Goal: Information Seeking & Learning: Find specific fact

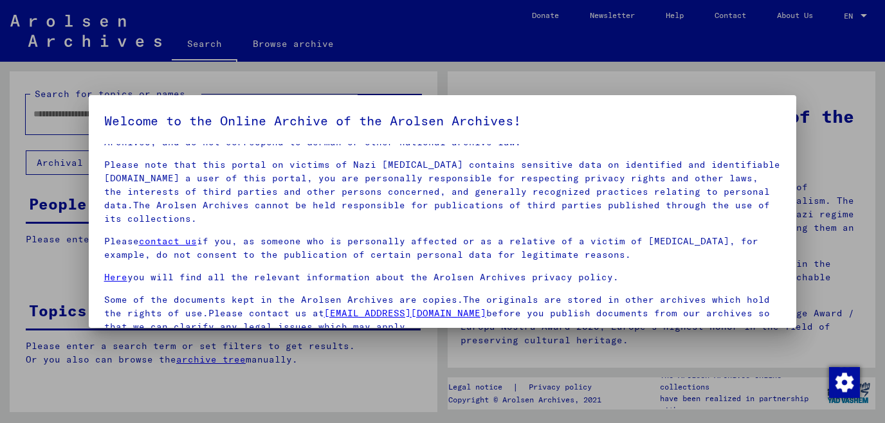
scroll to position [107, 0]
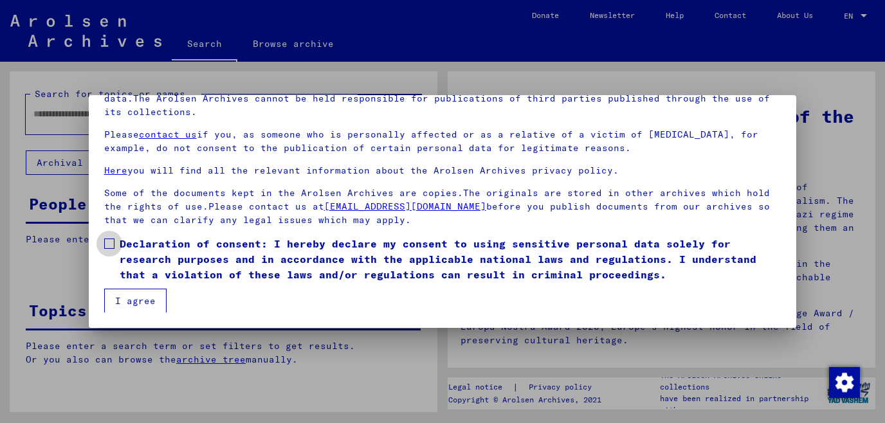
click at [105, 245] on span at bounding box center [109, 244] width 10 height 10
drag, startPoint x: 141, startPoint y: 302, endPoint x: 120, endPoint y: 293, distance: 23.1
click at [141, 302] on button "I agree" at bounding box center [135, 301] width 62 height 24
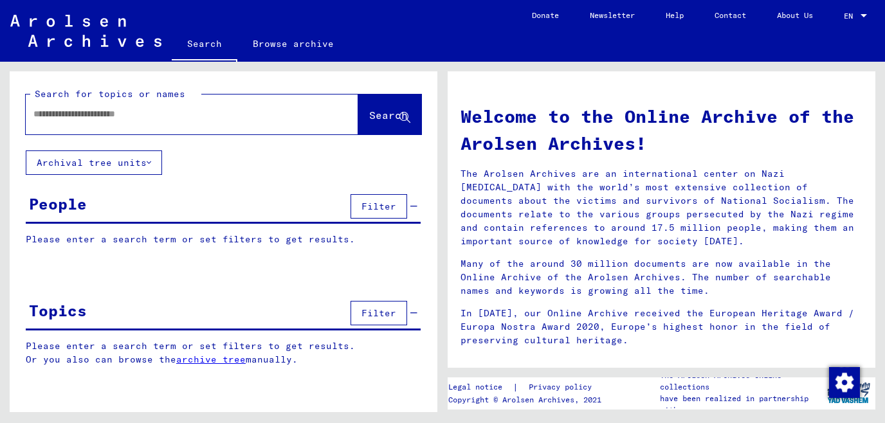
click at [67, 122] on div at bounding box center [173, 114] width 294 height 29
click at [93, 110] on input "text" at bounding box center [176, 114] width 286 height 14
type input "*********"
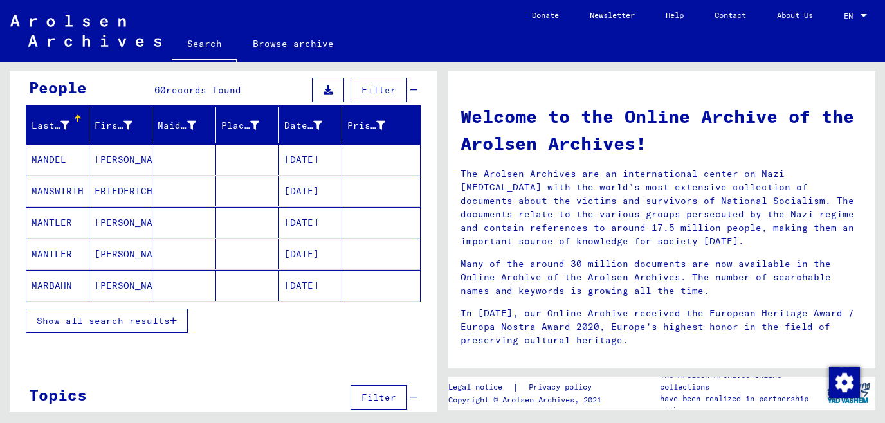
scroll to position [140, 0]
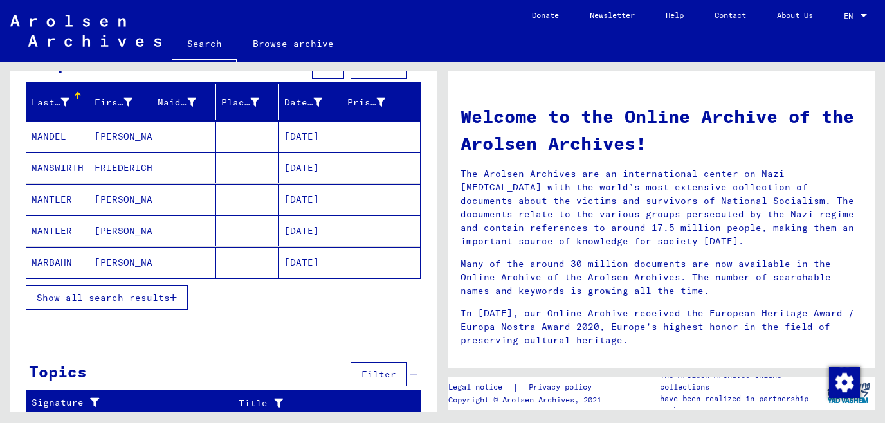
click at [100, 288] on button "Show all search results" at bounding box center [107, 298] width 162 height 24
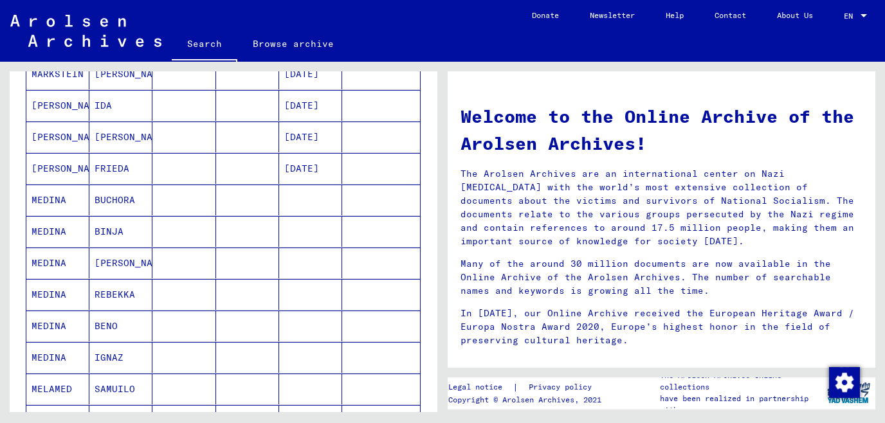
scroll to position [792, 0]
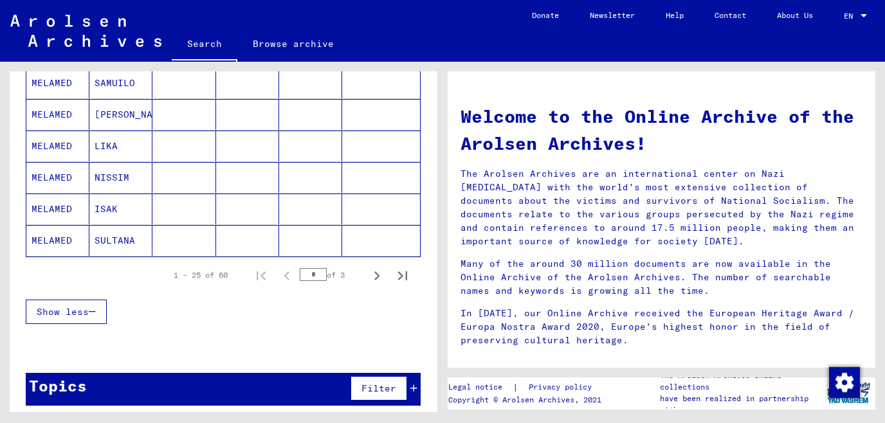
click at [211, 387] on div "Topics Filter" at bounding box center [223, 389] width 395 height 33
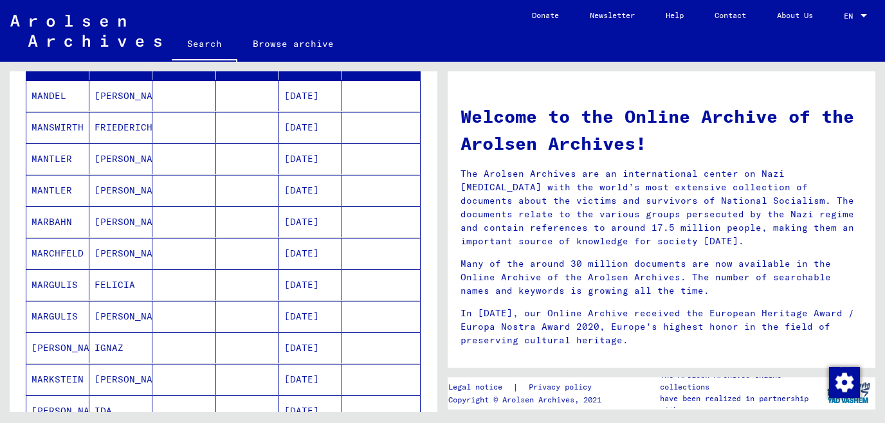
scroll to position [0, 0]
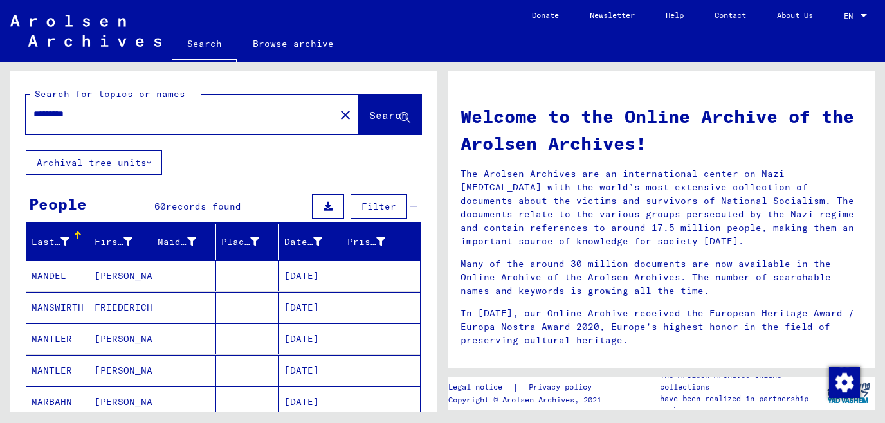
drag, startPoint x: 124, startPoint y: 110, endPoint x: 0, endPoint y: 176, distance: 140.8
click at [33, 121] on input "*********" at bounding box center [176, 114] width 286 height 14
click at [51, 275] on mat-cell "MANDEL" at bounding box center [57, 276] width 63 height 31
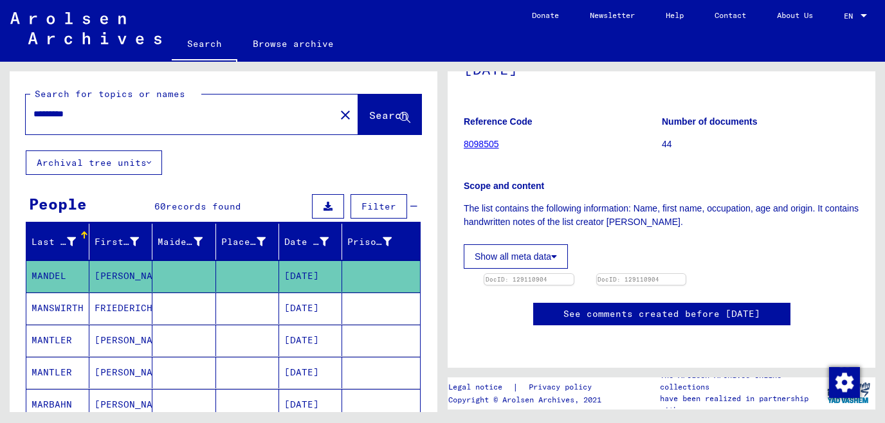
scroll to position [277, 0]
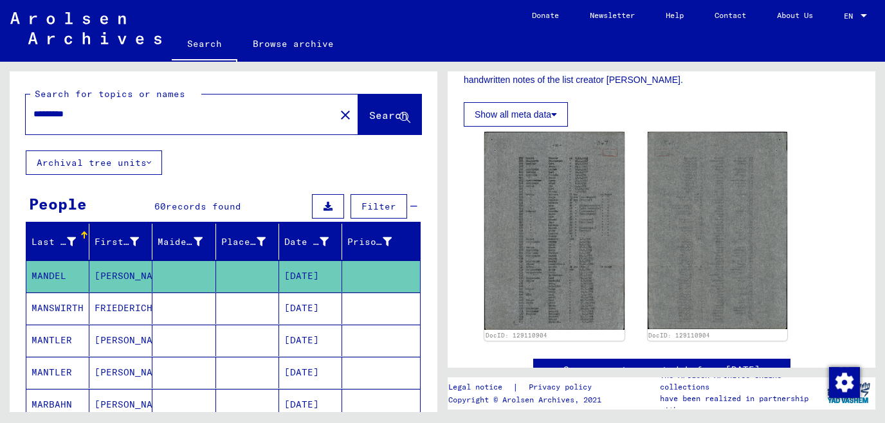
click at [562, 292] on img at bounding box center [554, 231] width 140 height 198
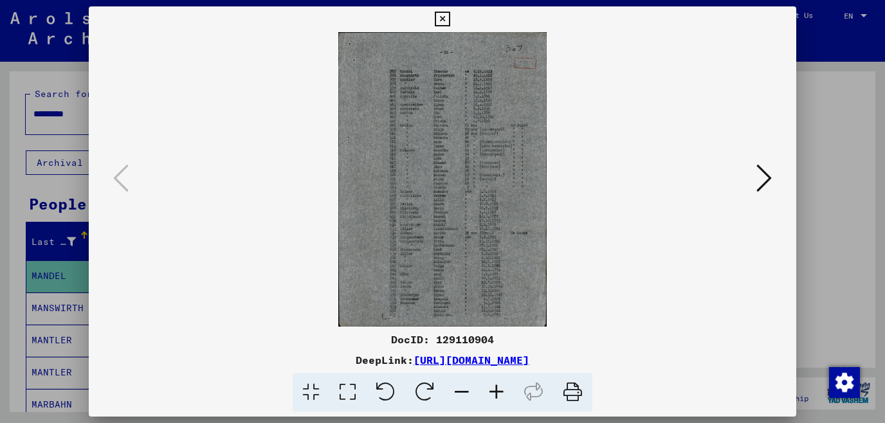
click at [501, 397] on icon at bounding box center [496, 392] width 35 height 39
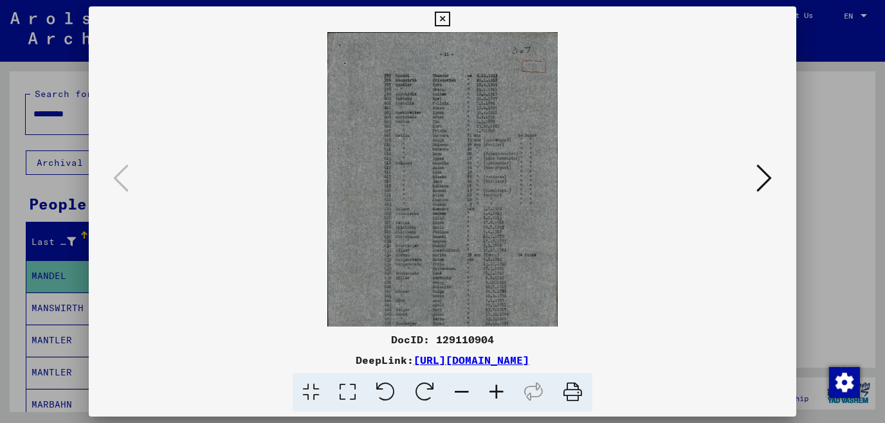
click at [501, 397] on icon at bounding box center [496, 392] width 35 height 39
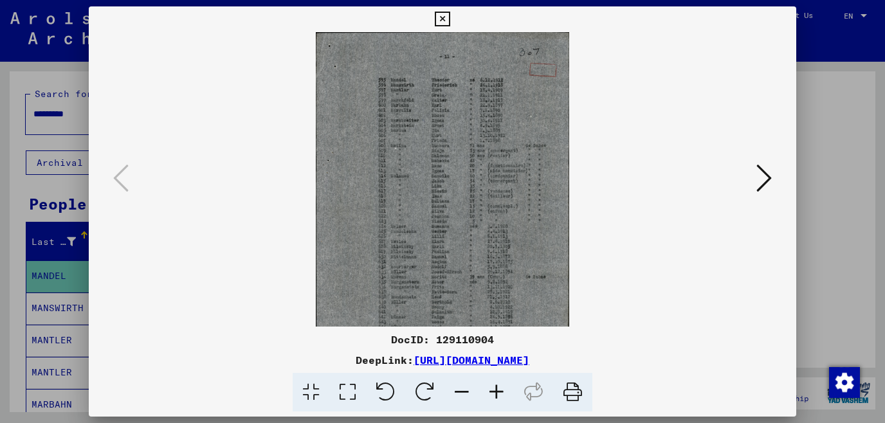
click at [501, 397] on icon at bounding box center [496, 392] width 35 height 39
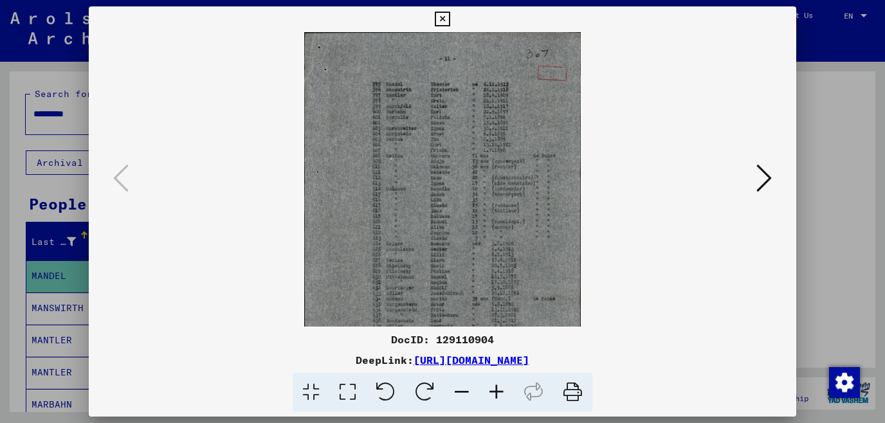
click at [501, 397] on icon at bounding box center [496, 392] width 35 height 39
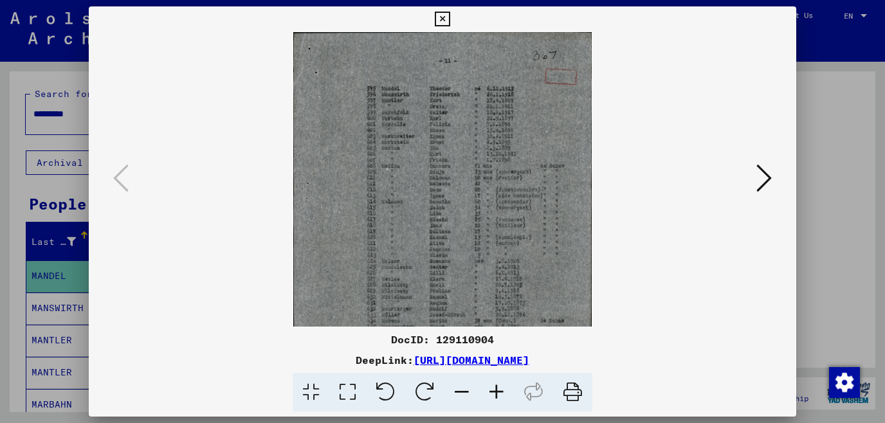
click at [501, 397] on icon at bounding box center [496, 392] width 35 height 39
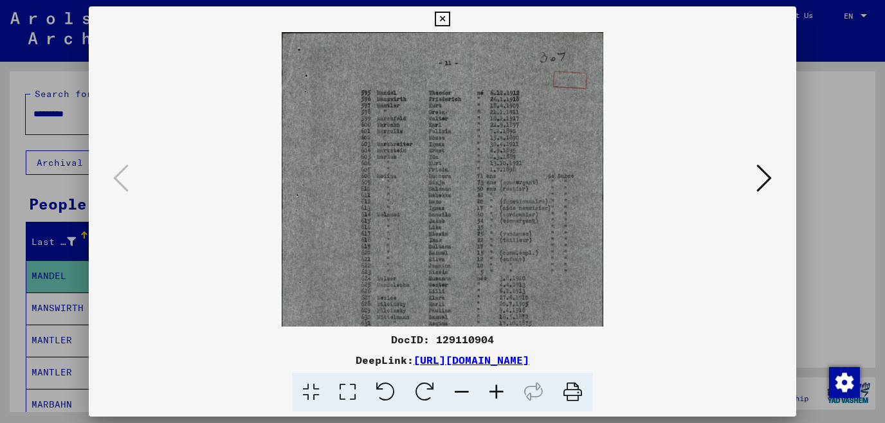
click at [501, 397] on icon at bounding box center [496, 392] width 35 height 39
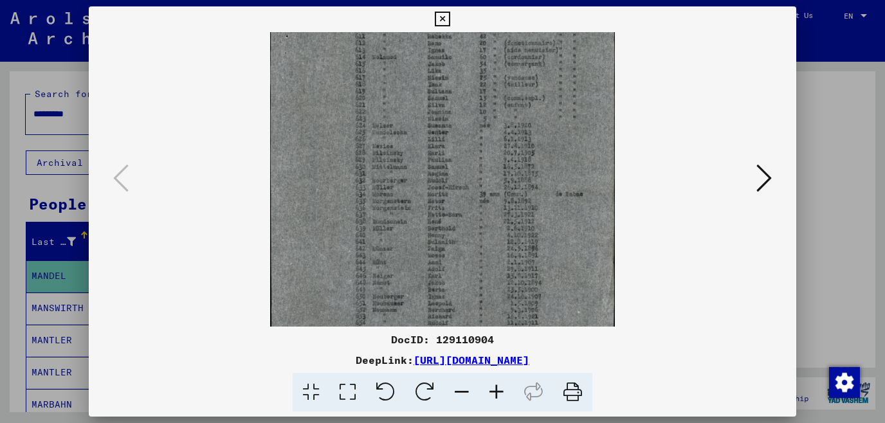
scroll to position [193, 0]
drag, startPoint x: 421, startPoint y: 308, endPoint x: 505, endPoint y: 71, distance: 251.9
click at [504, 71] on img at bounding box center [442, 98] width 344 height 488
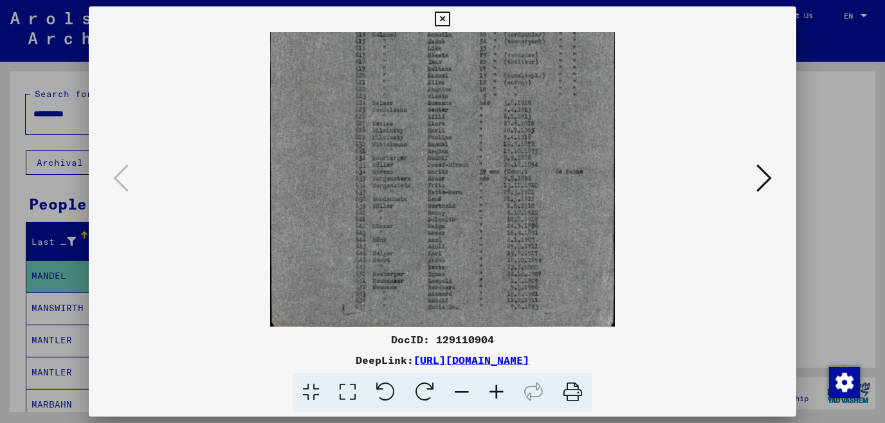
drag, startPoint x: 479, startPoint y: 218, endPoint x: 479, endPoint y: 136, distance: 82.4
click at [475, 136] on img at bounding box center [442, 83] width 344 height 488
drag, startPoint x: 678, startPoint y: 367, endPoint x: 276, endPoint y: 366, distance: 401.5
click at [276, 366] on div "DeepLink: [URL][DOMAIN_NAME]" at bounding box center [443, 360] width 708 height 15
copy div "[URL][DOMAIN_NAME]"
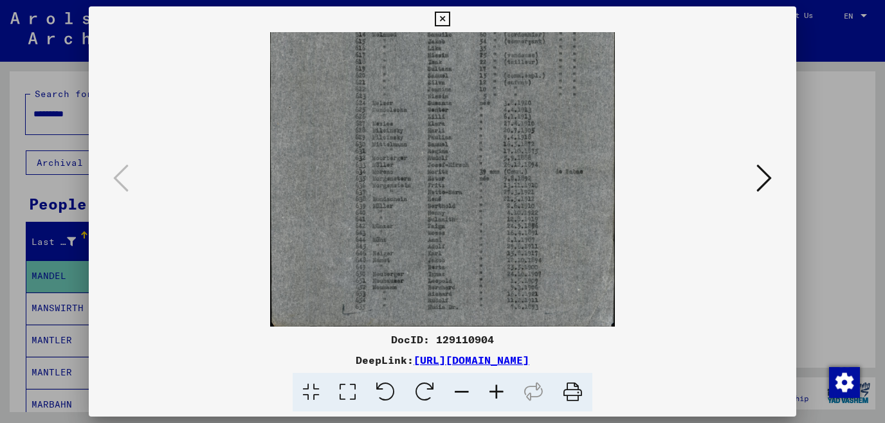
click at [760, 183] on icon at bounding box center [764, 178] width 15 height 31
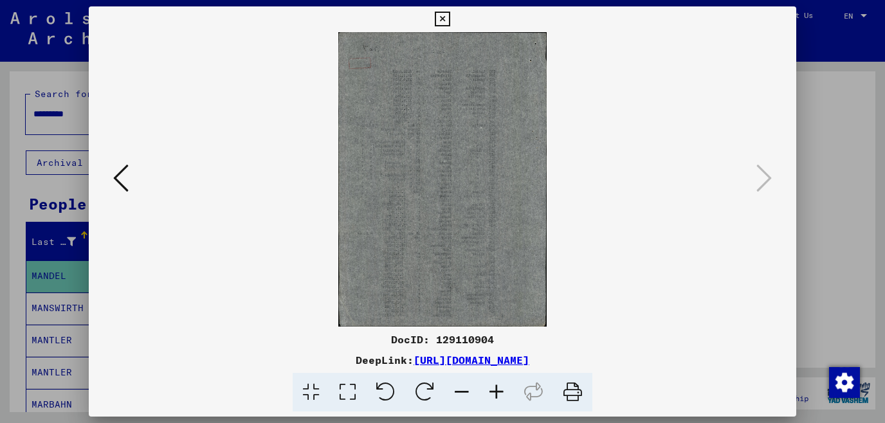
scroll to position [0, 0]
click at [450, 22] on icon at bounding box center [442, 19] width 15 height 15
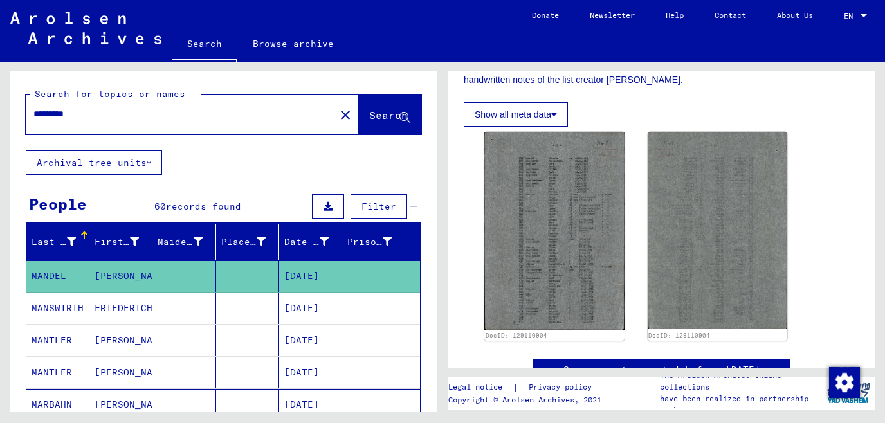
click at [257, 122] on div "*********" at bounding box center [177, 114] width 302 height 29
click at [338, 120] on mat-icon "close" at bounding box center [345, 114] width 15 height 15
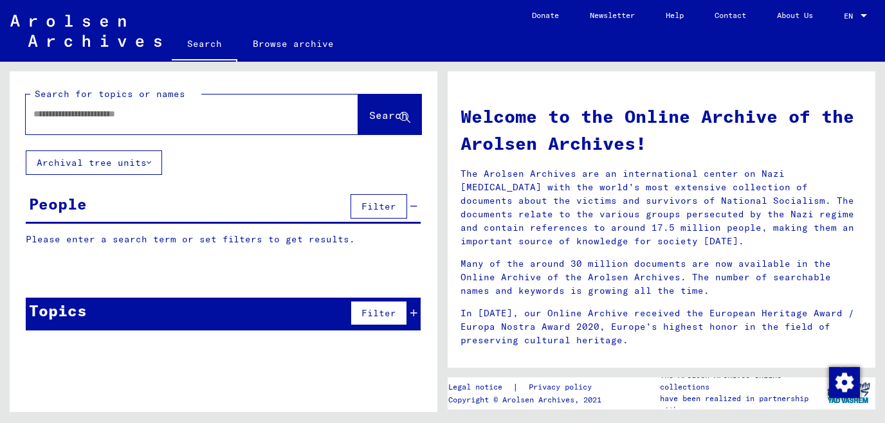
click at [221, 111] on input "text" at bounding box center [176, 114] width 286 height 14
paste input "*********"
type input "*********"
click at [388, 120] on span "Search" at bounding box center [388, 115] width 39 height 13
click at [136, 117] on input "*********" at bounding box center [176, 114] width 286 height 14
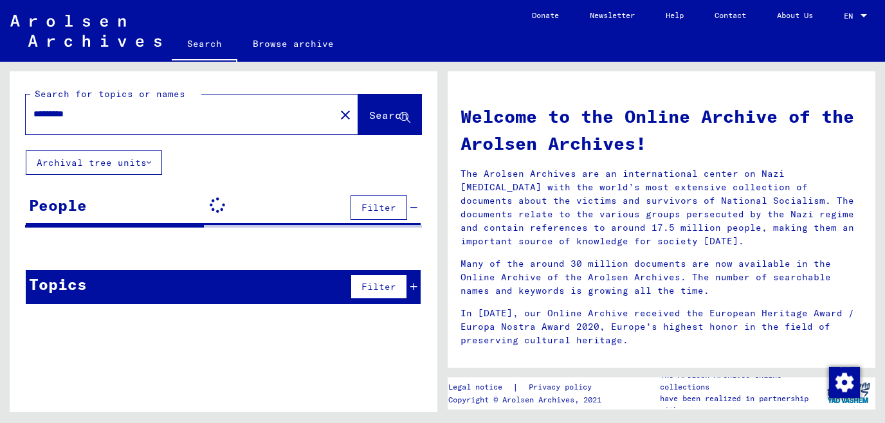
click at [104, 162] on button "Archival tree units" at bounding box center [94, 163] width 136 height 24
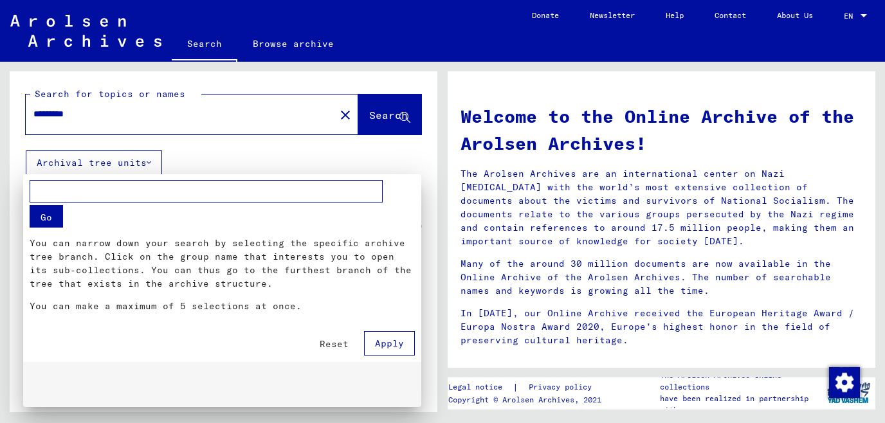
click at [148, 106] on div at bounding box center [442, 211] width 885 height 423
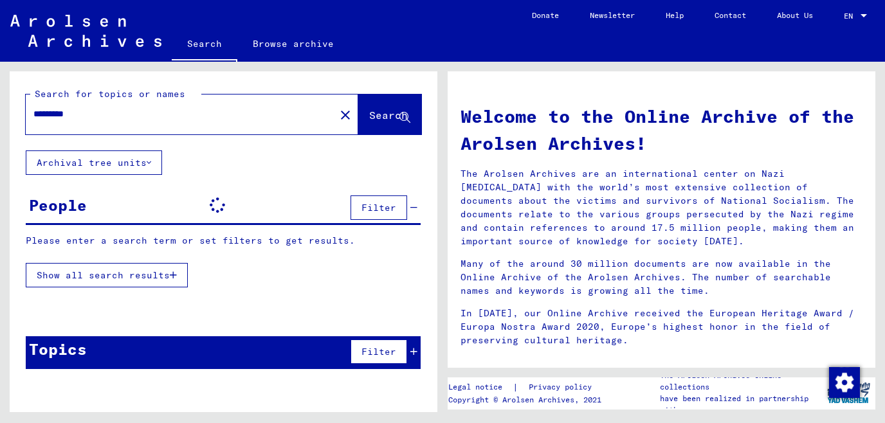
click at [156, 277] on div "Please enter a search term or set filters to get results. Show all search resul…" at bounding box center [223, 264] width 397 height 60
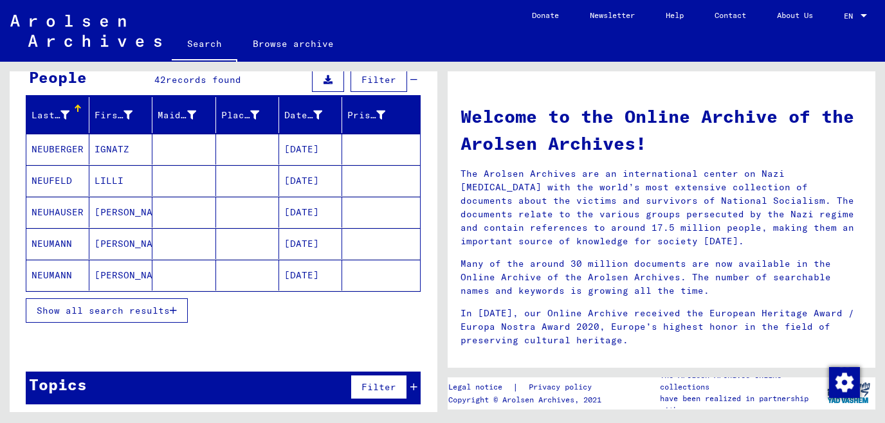
scroll to position [129, 0]
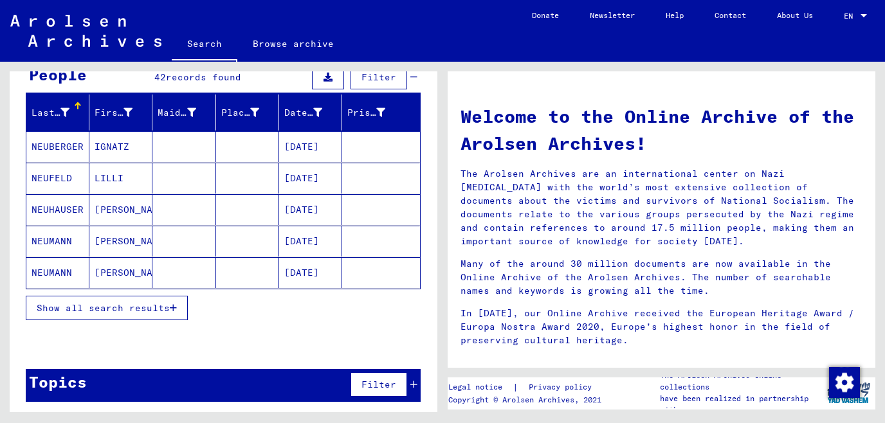
click at [129, 268] on mat-cell "[PERSON_NAME]" at bounding box center [120, 272] width 63 height 31
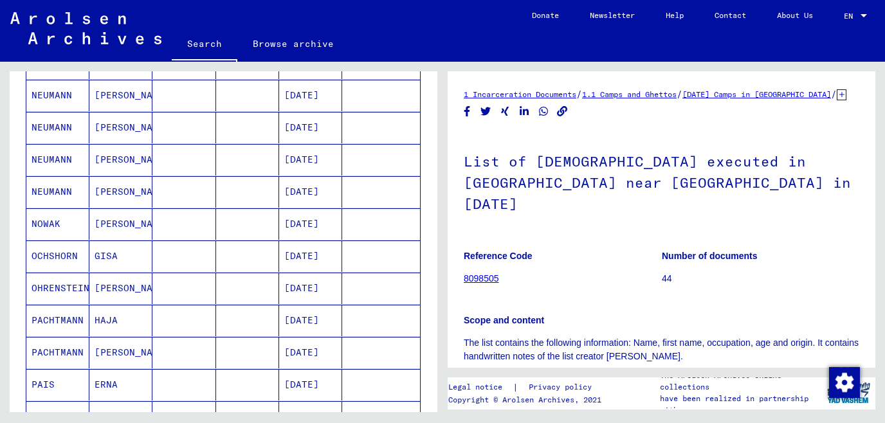
scroll to position [268, 0]
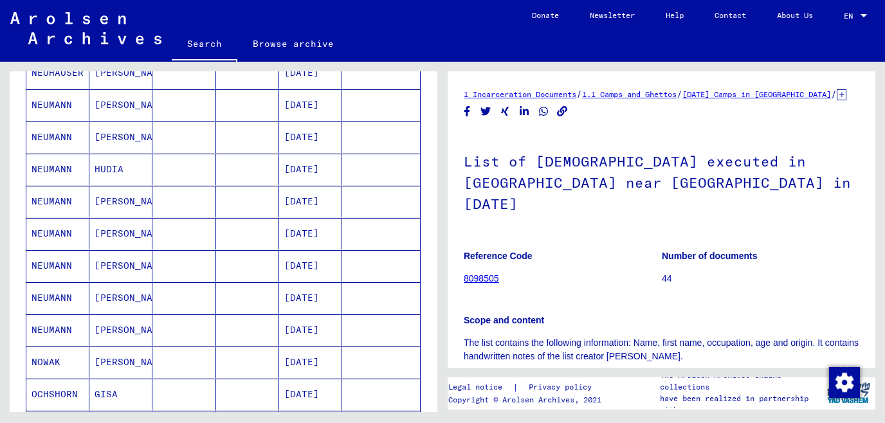
click at [116, 160] on mat-cell "HUDIA" at bounding box center [120, 170] width 63 height 32
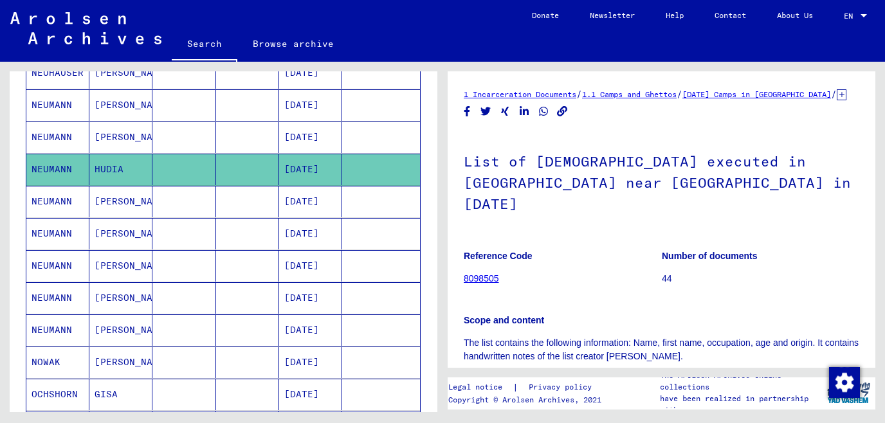
click at [297, 170] on mat-cell "[DATE]" at bounding box center [310, 170] width 63 height 32
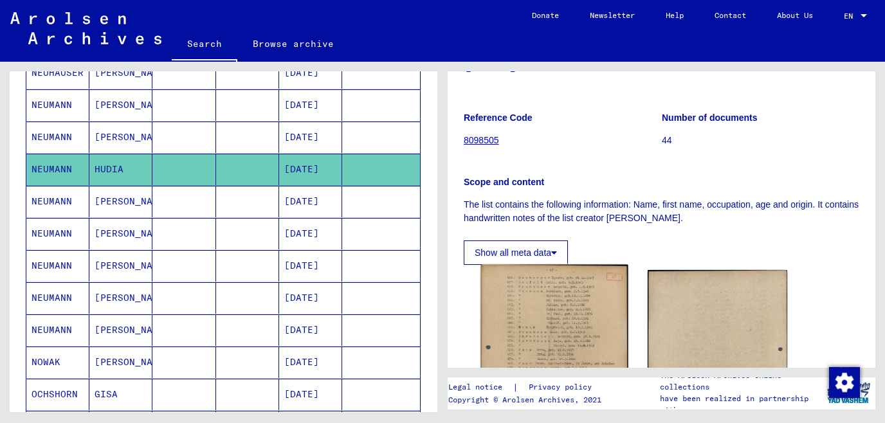
scroll to position [415, 0]
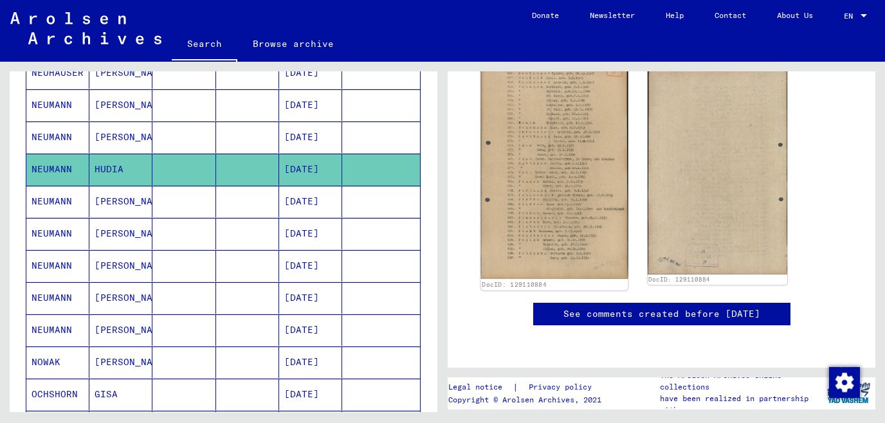
click at [577, 162] on img at bounding box center [554, 169] width 147 height 219
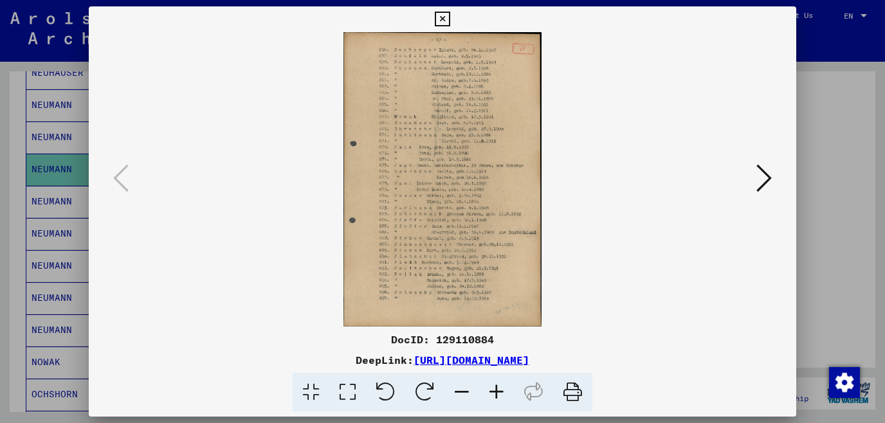
drag, startPoint x: 683, startPoint y: 360, endPoint x: 372, endPoint y: 372, distance: 311.0
click at [360, 366] on div "DeepLink: [URL][DOMAIN_NAME]" at bounding box center [443, 360] width 708 height 15
click at [608, 301] on img at bounding box center [443, 179] width 621 height 295
click at [675, 351] on div "DocID: 129110884 DeepLink: [URL][DOMAIN_NAME]" at bounding box center [443, 372] width 708 height 80
drag, startPoint x: 679, startPoint y: 364, endPoint x: 276, endPoint y: 363, distance: 403.4
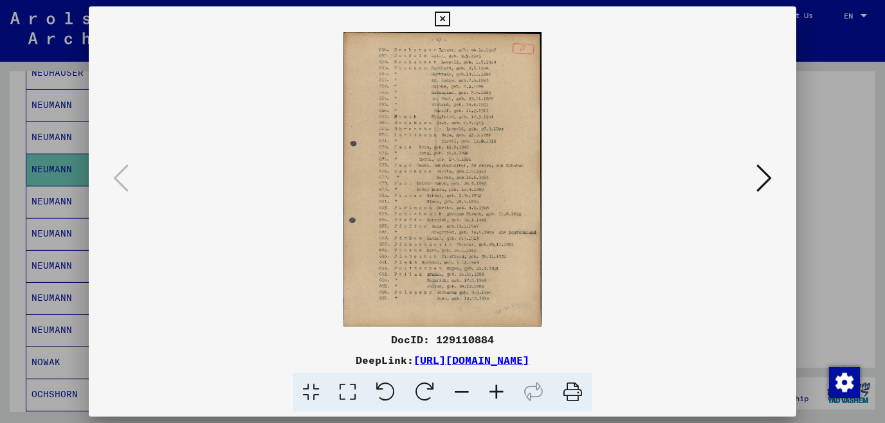
click at [276, 363] on div "DeepLink: [URL][DOMAIN_NAME]" at bounding box center [443, 360] width 708 height 15
copy div "[URL][DOMAIN_NAME]"
click at [461, 341] on div "DocID: 129110884" at bounding box center [443, 339] width 708 height 15
copy div "129110884"
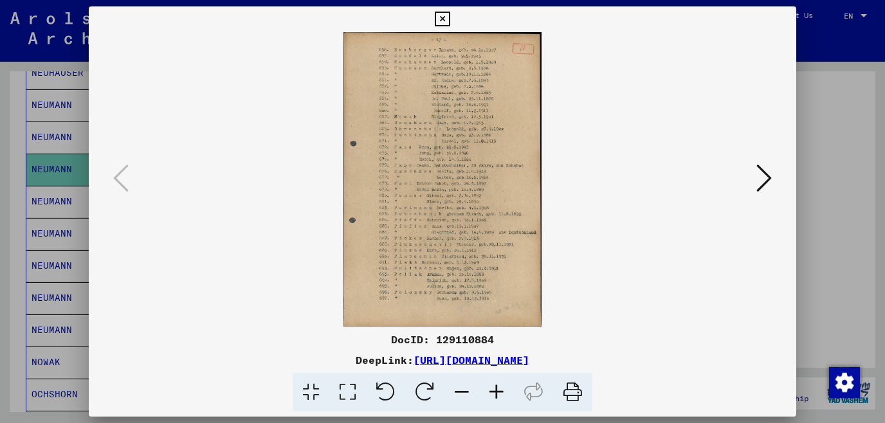
click at [497, 394] on icon at bounding box center [496, 392] width 35 height 39
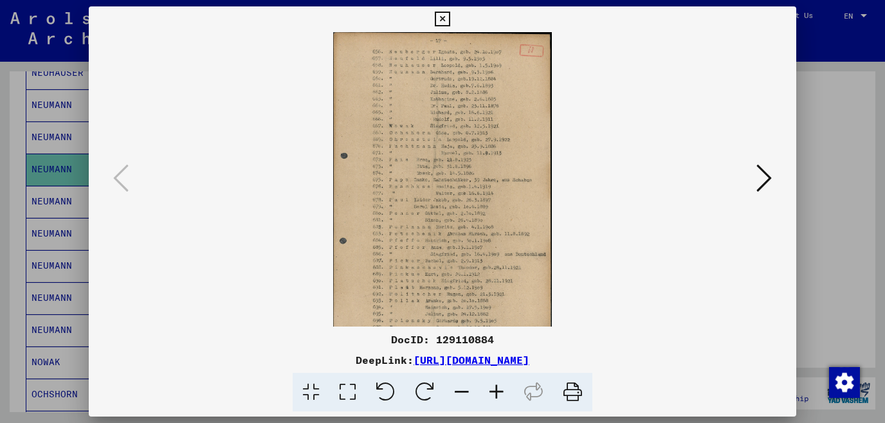
click at [497, 394] on icon at bounding box center [496, 392] width 35 height 39
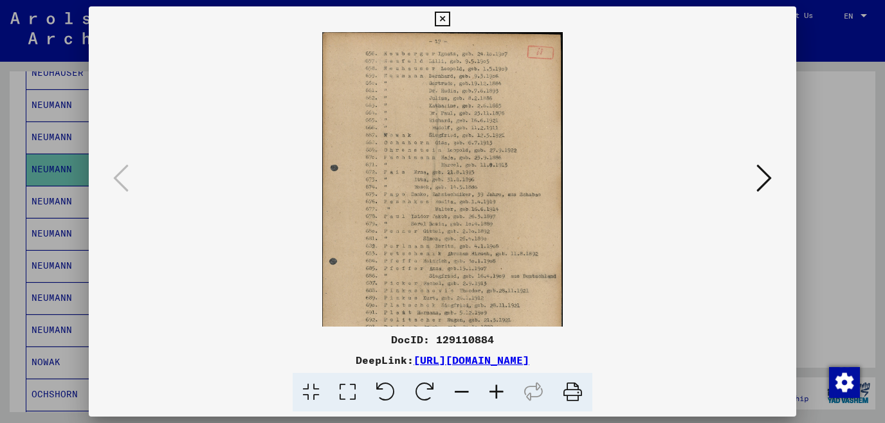
click at [497, 394] on icon at bounding box center [496, 392] width 35 height 39
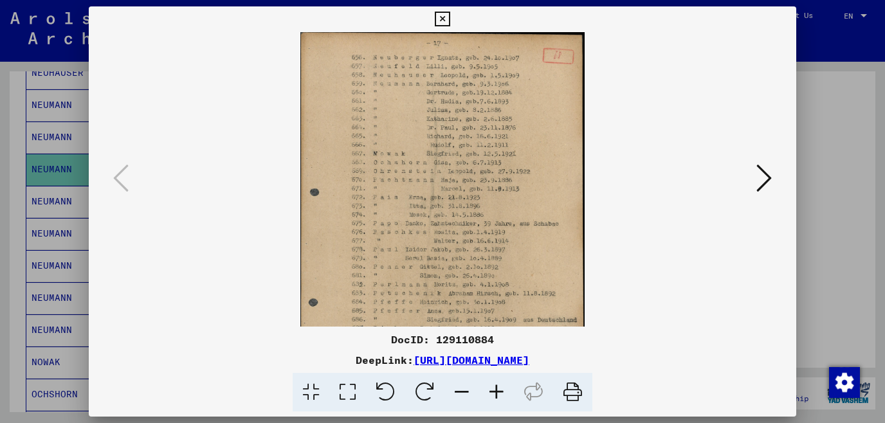
click at [497, 394] on icon at bounding box center [496, 392] width 35 height 39
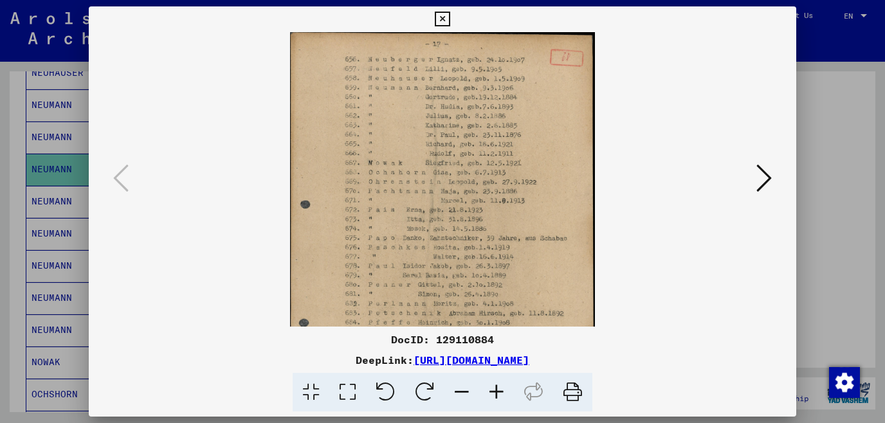
click at [497, 394] on icon at bounding box center [496, 392] width 35 height 39
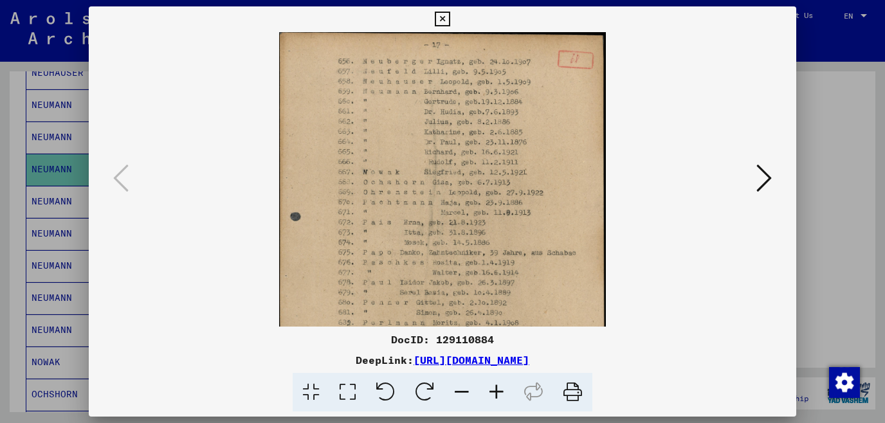
click at [497, 394] on icon at bounding box center [496, 392] width 35 height 39
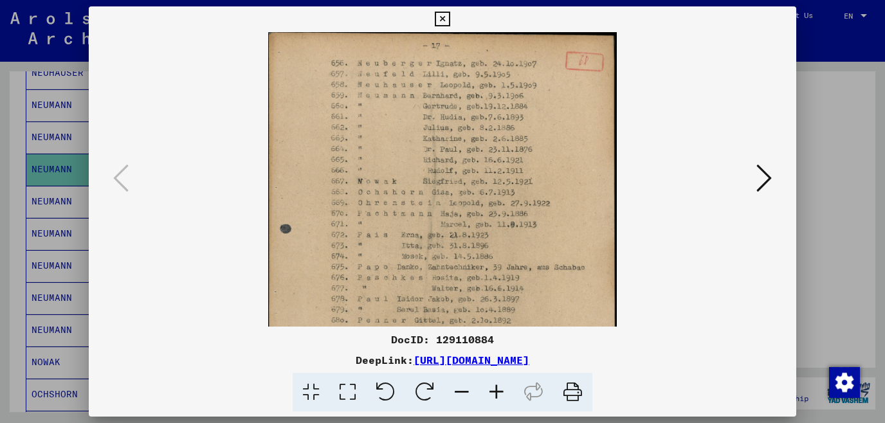
click at [497, 394] on icon at bounding box center [496, 392] width 35 height 39
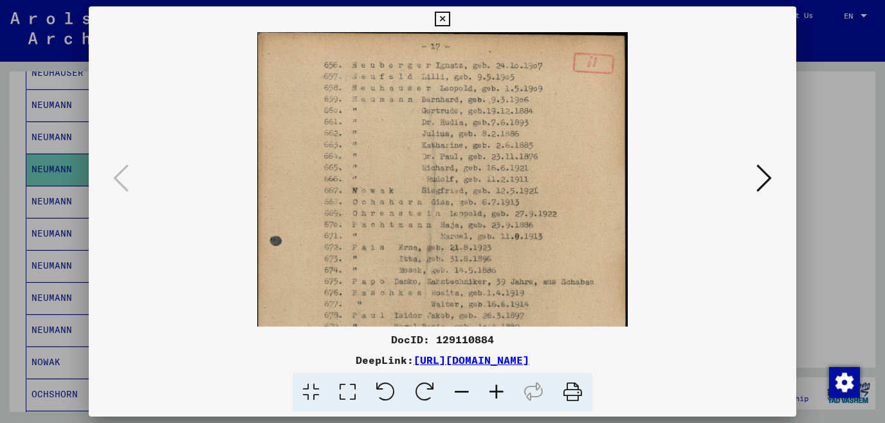
click at [497, 394] on icon at bounding box center [496, 392] width 35 height 39
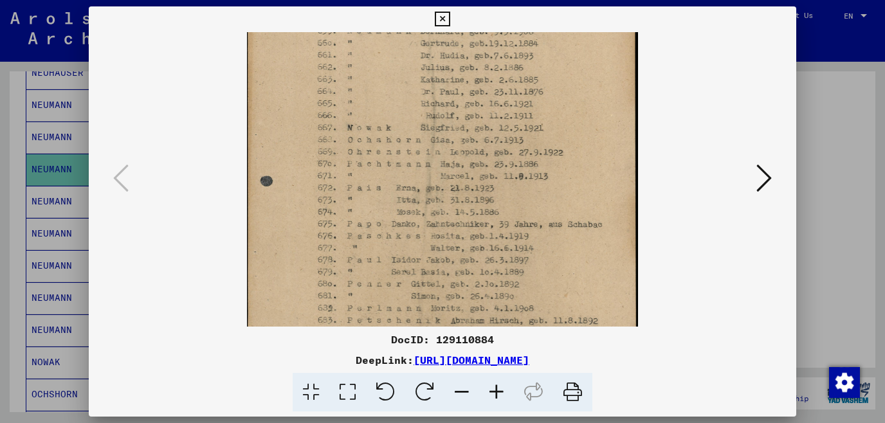
drag, startPoint x: 320, startPoint y: 266, endPoint x: 391, endPoint y: 105, distance: 176.0
click at [382, 127] on img at bounding box center [443, 252] width 392 height 584
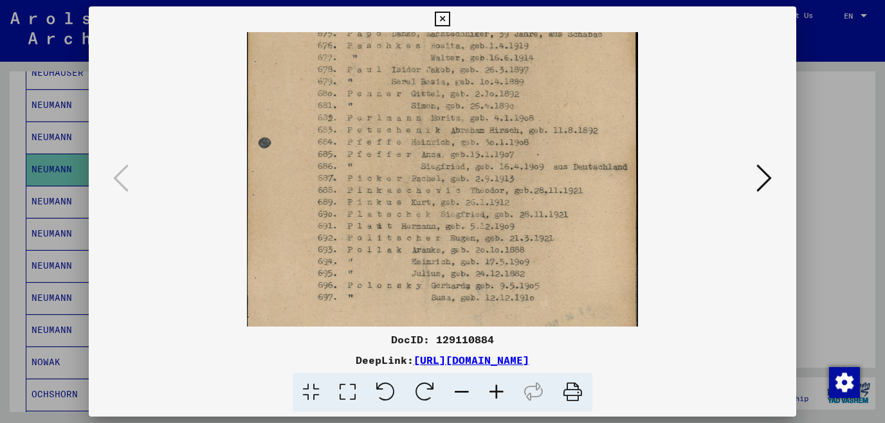
drag, startPoint x: 407, startPoint y: 239, endPoint x: 477, endPoint y: 104, distance: 152.2
click at [475, 109] on img at bounding box center [443, 62] width 392 height 584
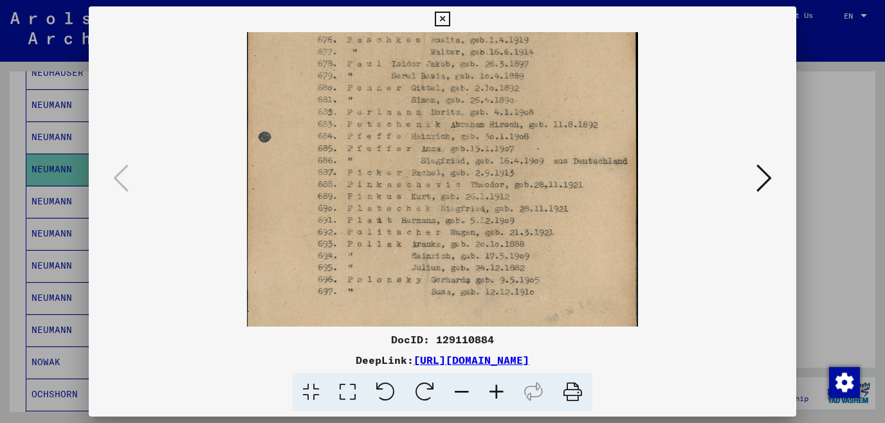
click at [757, 183] on button at bounding box center [764, 179] width 23 height 37
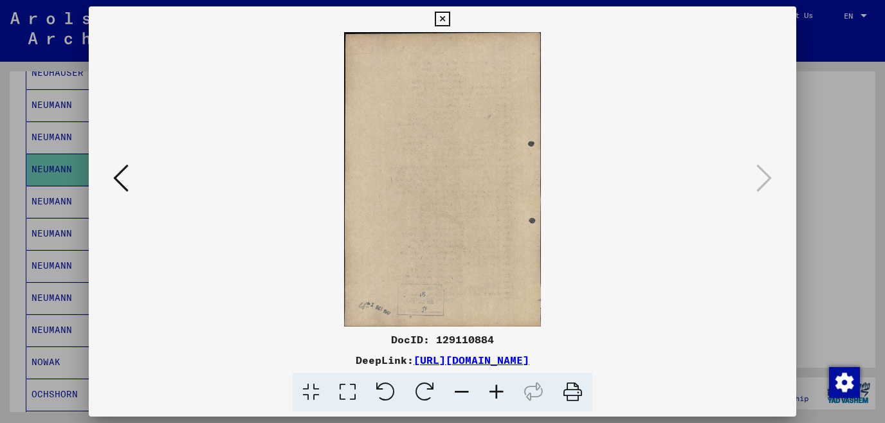
scroll to position [0, 0]
click at [103, 179] on div at bounding box center [443, 179] width 708 height 295
click at [115, 180] on icon at bounding box center [120, 178] width 15 height 31
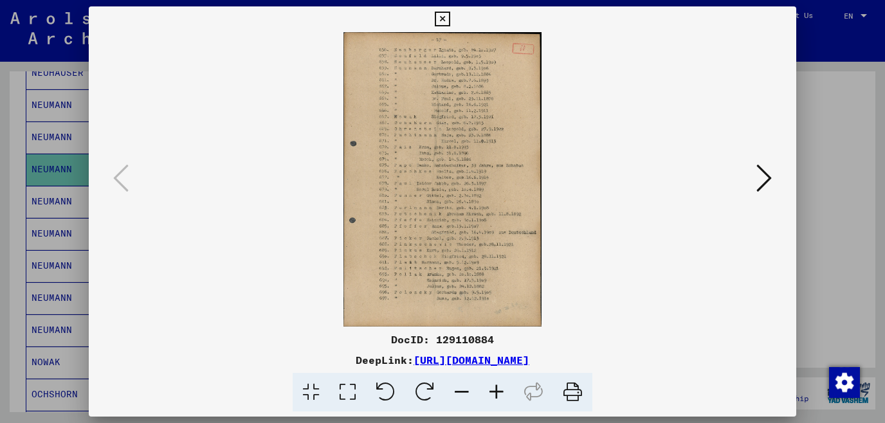
click at [450, 14] on icon at bounding box center [442, 19] width 15 height 15
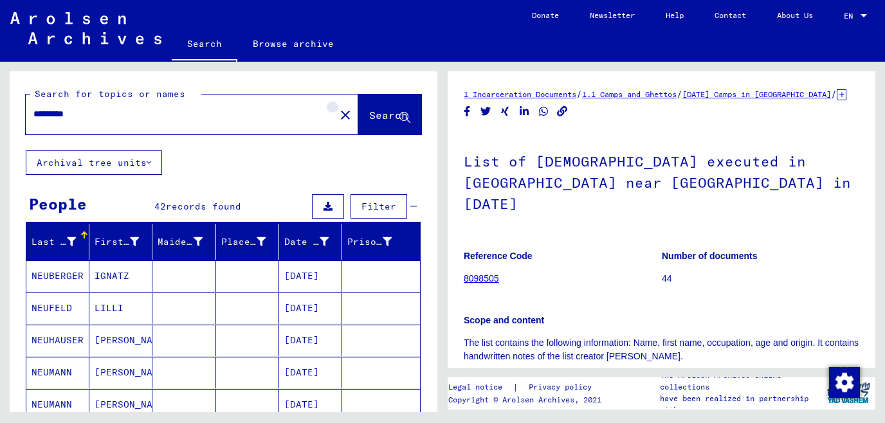
click at [338, 121] on mat-icon "close" at bounding box center [345, 114] width 15 height 15
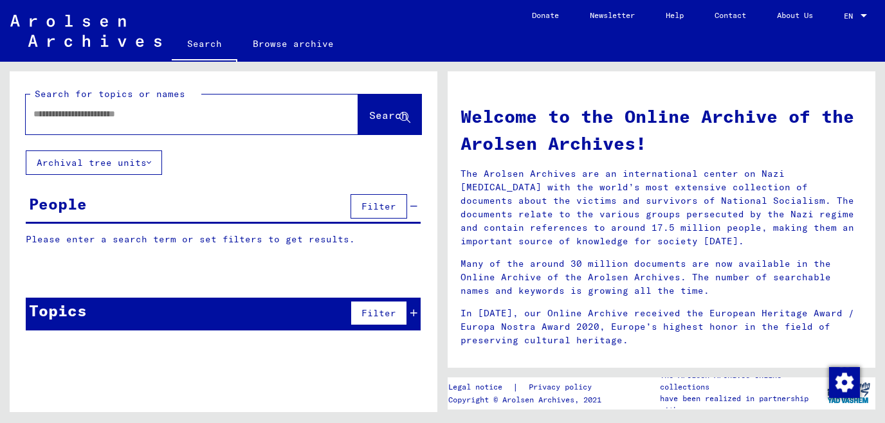
click at [204, 113] on input "text" at bounding box center [176, 114] width 286 height 14
type input "*"
type input "*****"
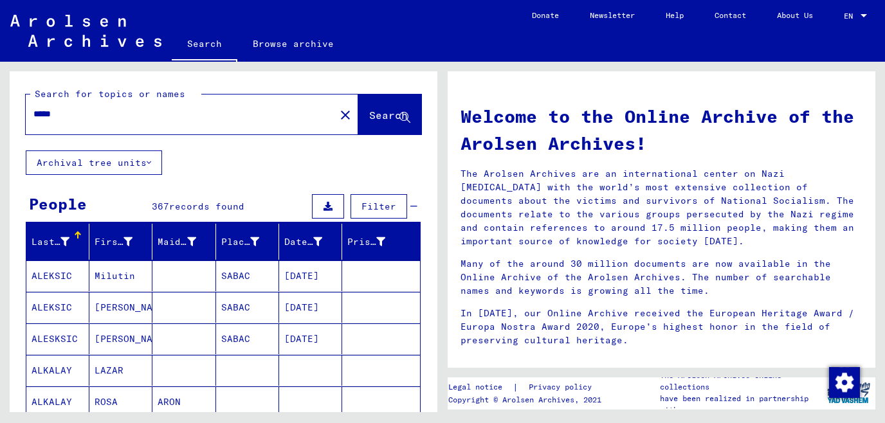
click at [243, 278] on mat-cell "SABAC" at bounding box center [247, 276] width 63 height 31
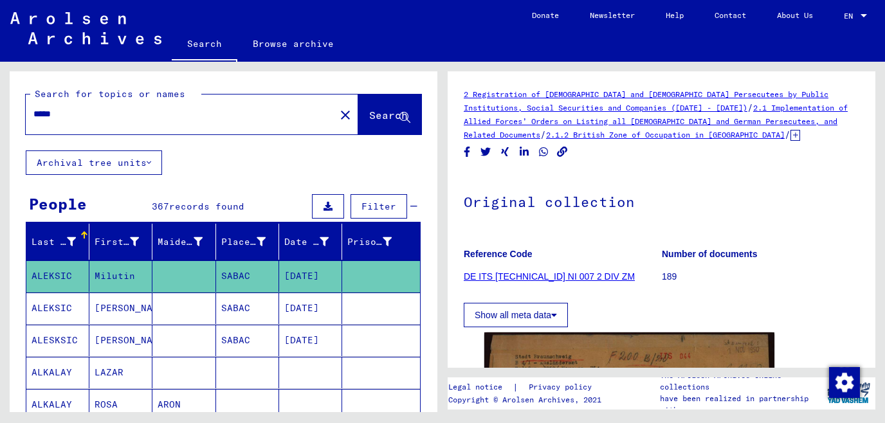
scroll to position [346, 0]
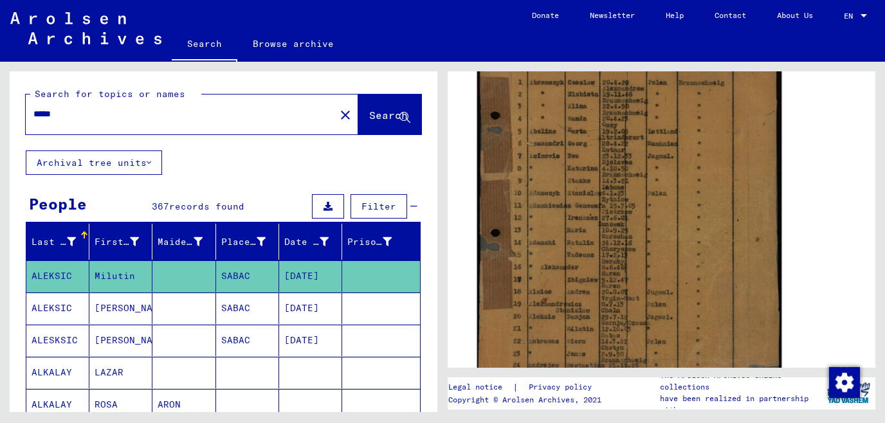
click at [554, 214] on img at bounding box center [629, 186] width 305 height 418
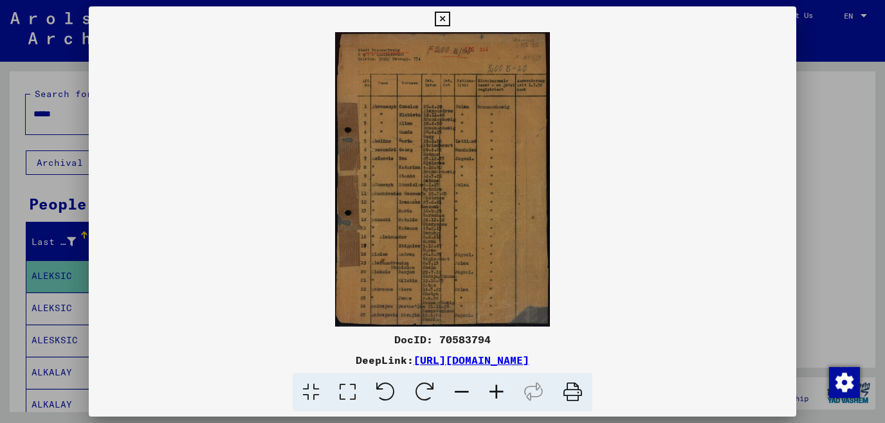
click at [490, 390] on icon at bounding box center [496, 392] width 35 height 39
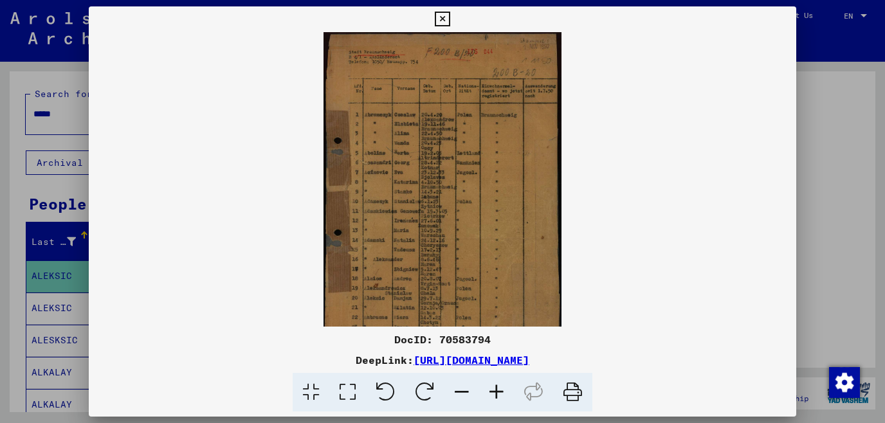
click at [490, 390] on icon at bounding box center [496, 392] width 35 height 39
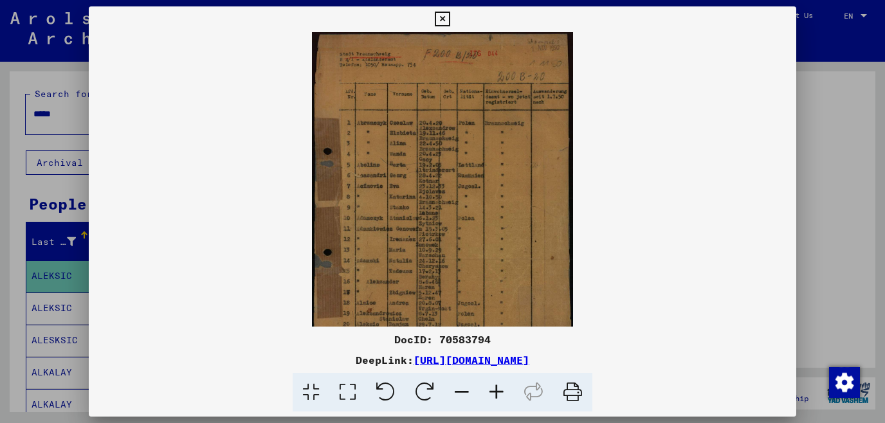
click at [490, 390] on icon at bounding box center [496, 392] width 35 height 39
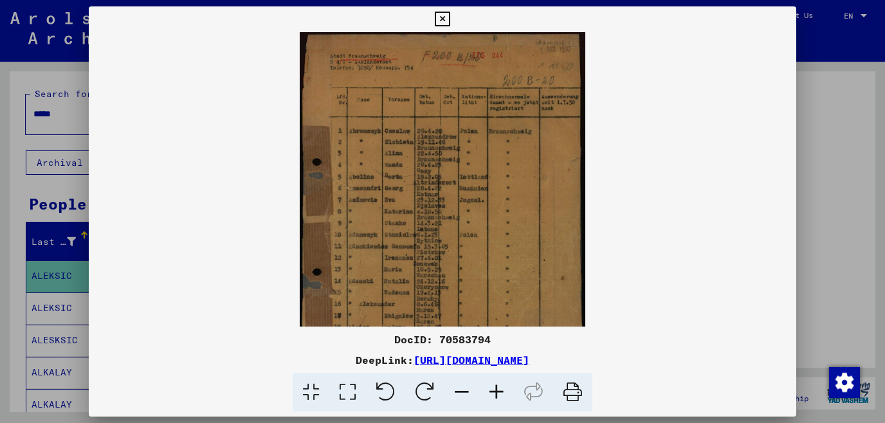
click at [490, 390] on icon at bounding box center [496, 392] width 35 height 39
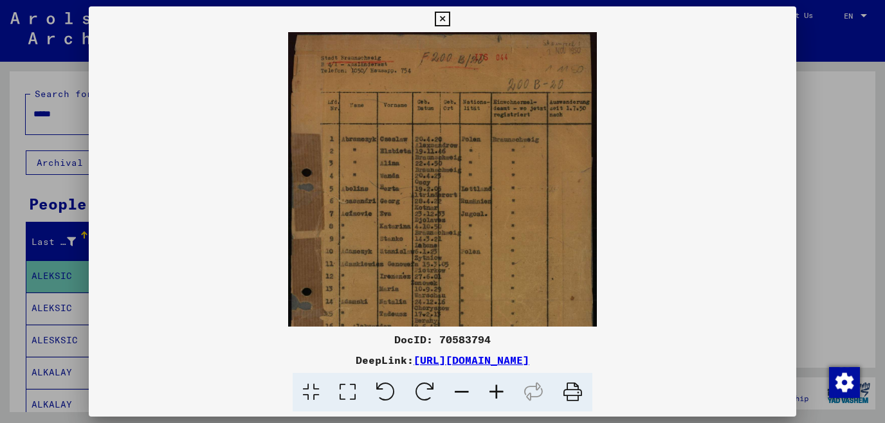
click at [490, 390] on icon at bounding box center [496, 392] width 35 height 39
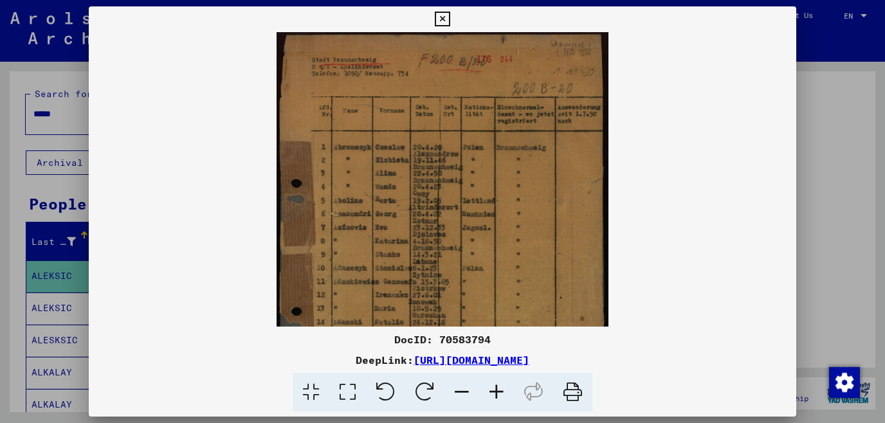
click at [490, 390] on icon at bounding box center [496, 392] width 35 height 39
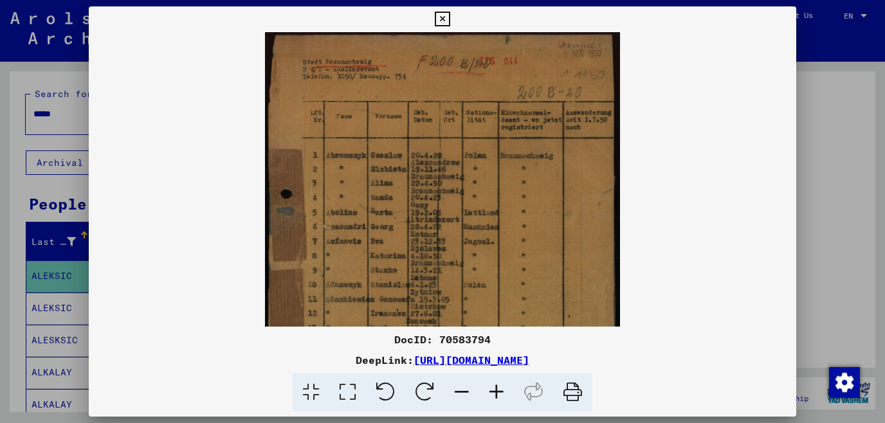
click at [490, 390] on icon at bounding box center [496, 392] width 35 height 39
click at [491, 390] on icon at bounding box center [496, 392] width 35 height 39
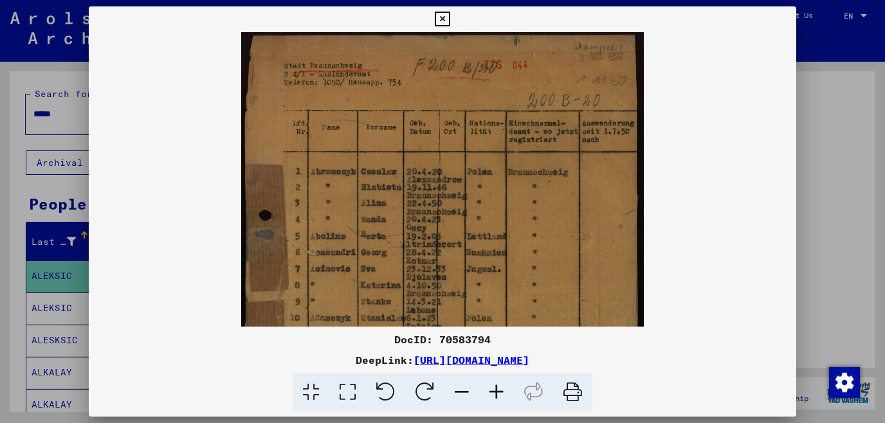
click at [491, 390] on icon at bounding box center [496, 392] width 35 height 39
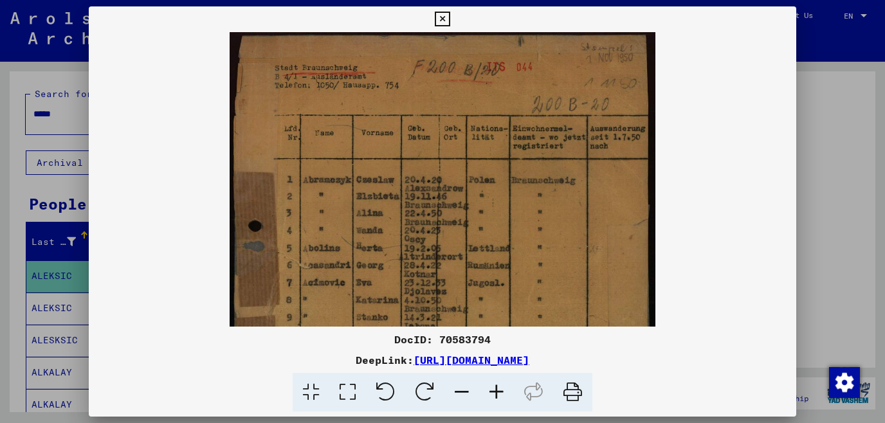
click at [491, 390] on icon at bounding box center [496, 392] width 35 height 39
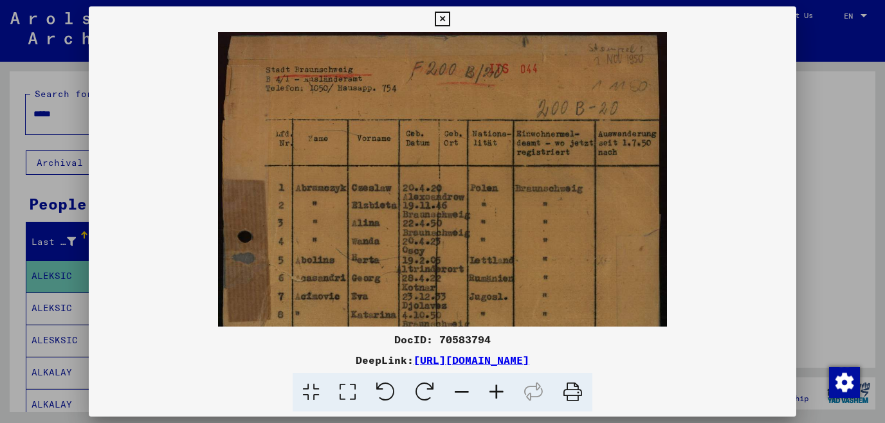
click at [491, 390] on icon at bounding box center [496, 392] width 35 height 39
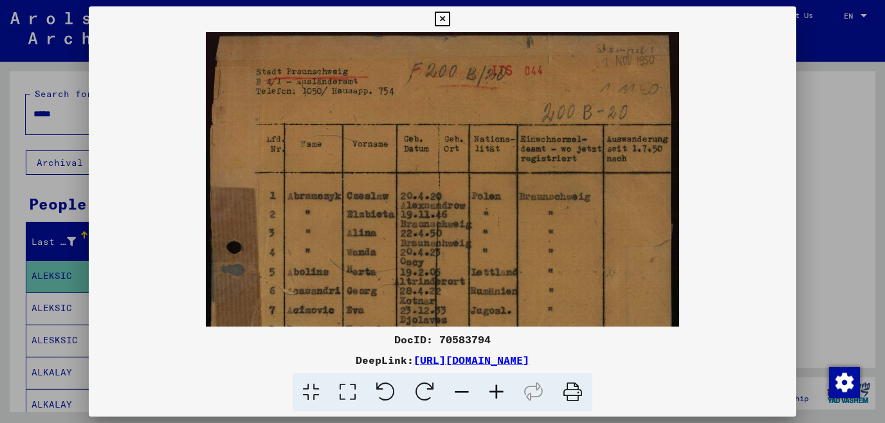
click at [491, 390] on icon at bounding box center [496, 392] width 35 height 39
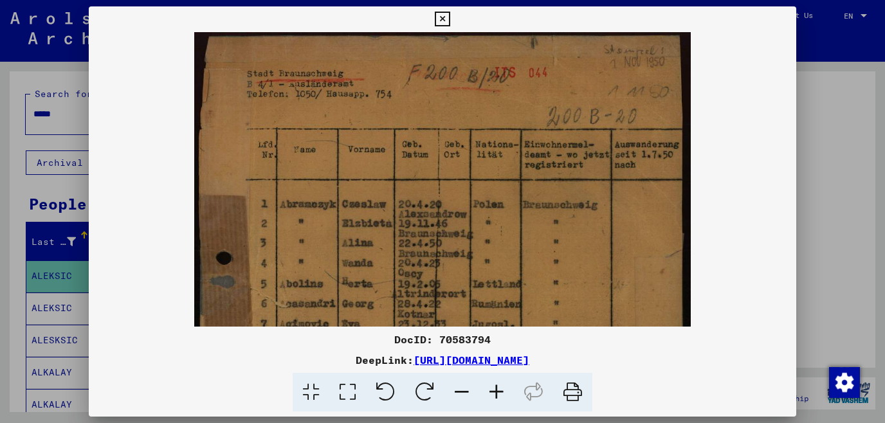
click at [491, 390] on icon at bounding box center [496, 392] width 35 height 39
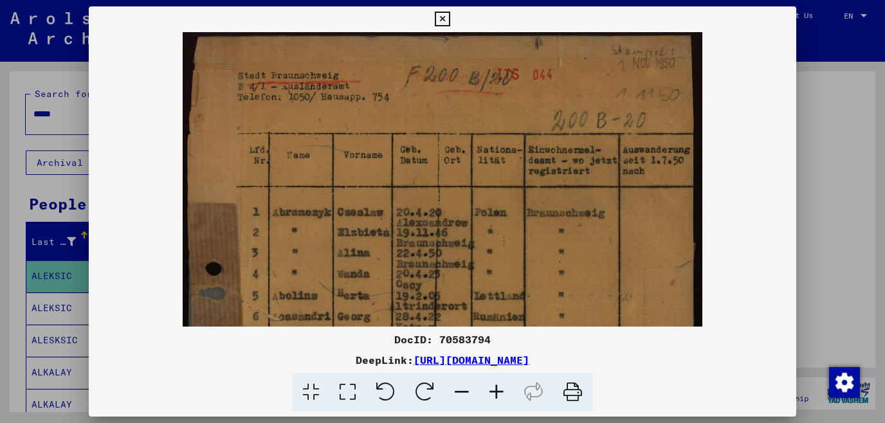
click at [491, 390] on icon at bounding box center [496, 392] width 35 height 39
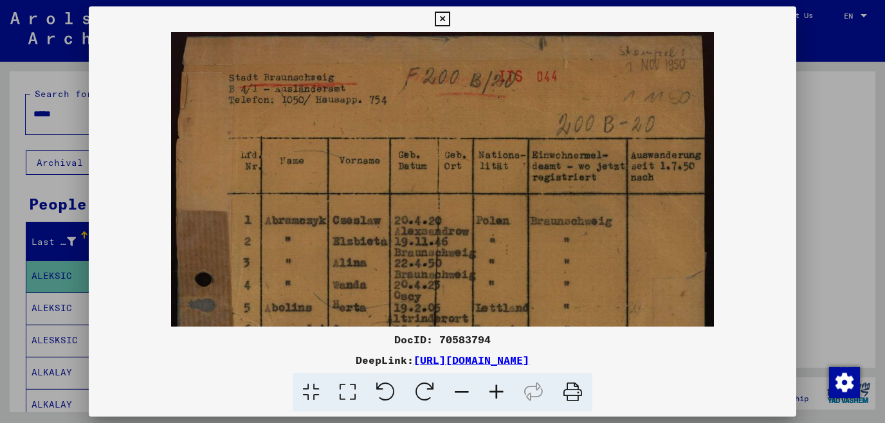
click at [491, 390] on icon at bounding box center [496, 392] width 35 height 39
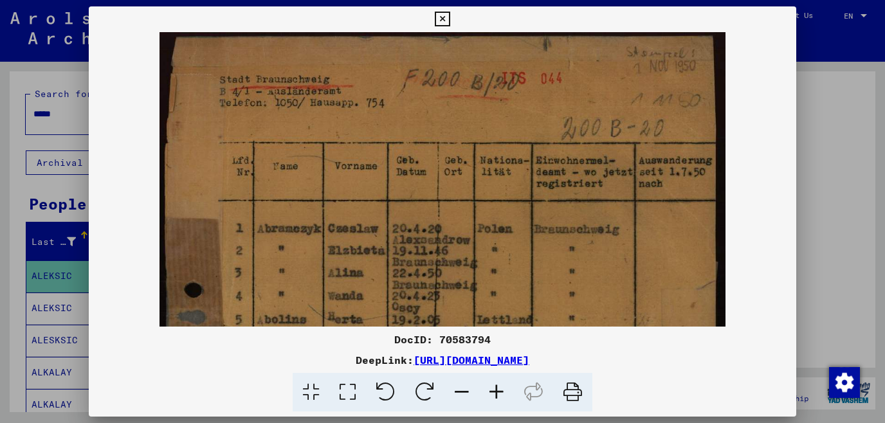
click at [450, 17] on icon at bounding box center [442, 19] width 15 height 15
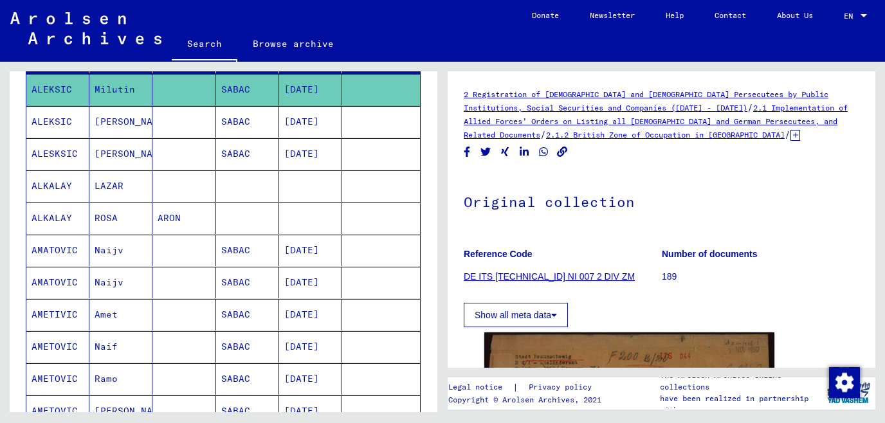
scroll to position [207, 0]
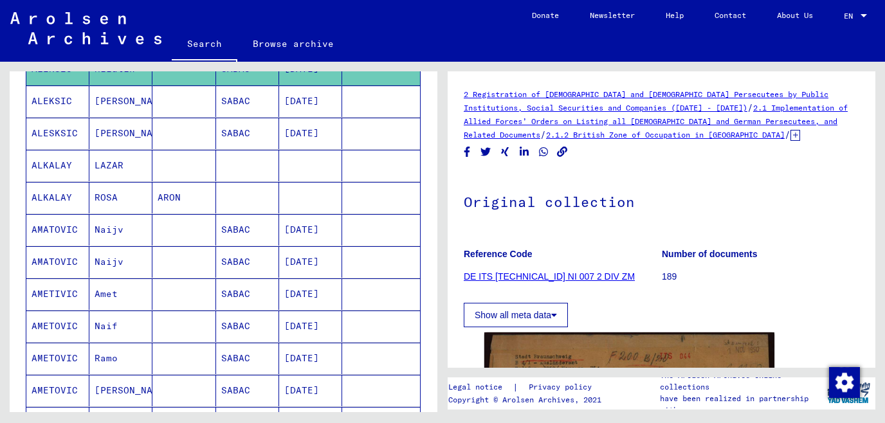
click at [139, 189] on mat-cell "ROSA" at bounding box center [120, 198] width 63 height 32
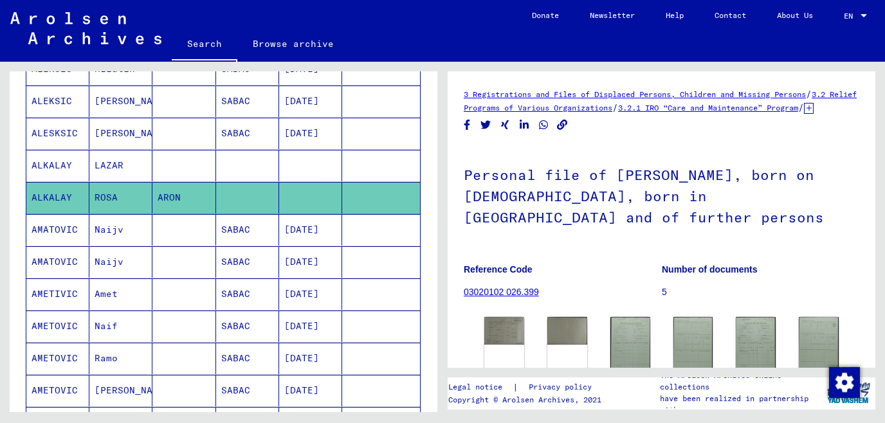
click at [207, 225] on mat-cell at bounding box center [183, 230] width 63 height 32
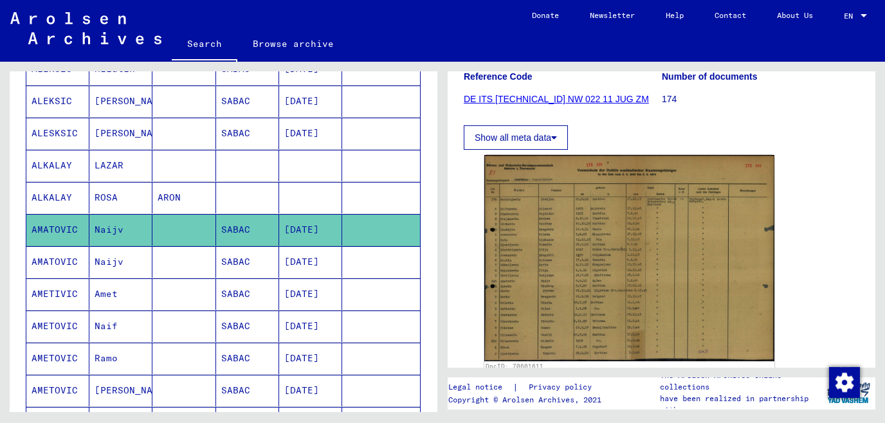
scroll to position [207, 0]
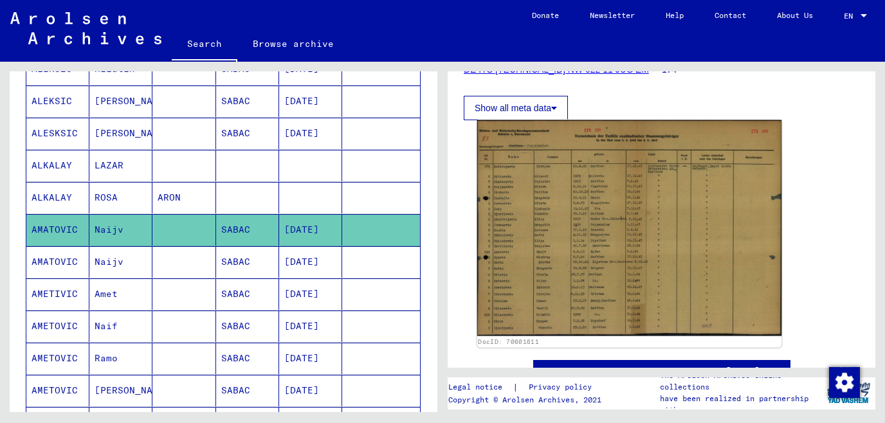
click at [548, 215] on img at bounding box center [629, 228] width 305 height 216
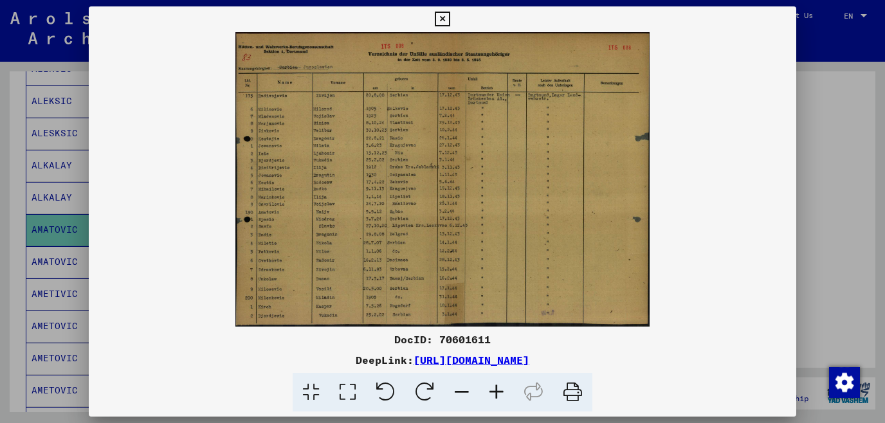
click at [499, 385] on icon at bounding box center [496, 392] width 35 height 39
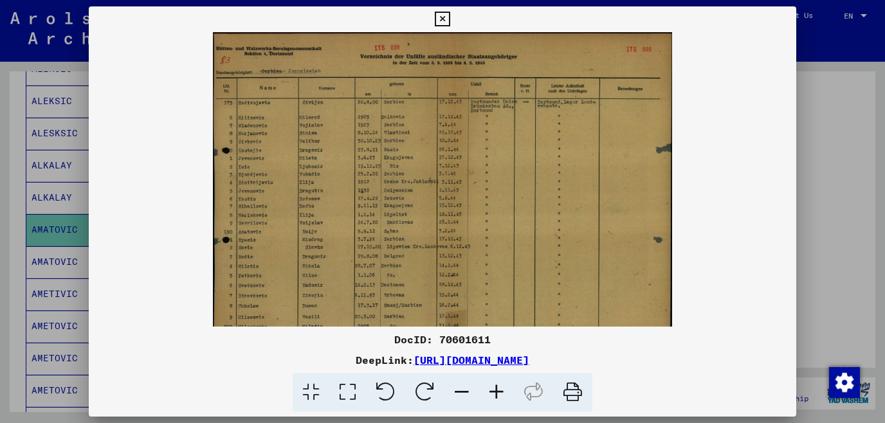
click at [499, 385] on icon at bounding box center [496, 392] width 35 height 39
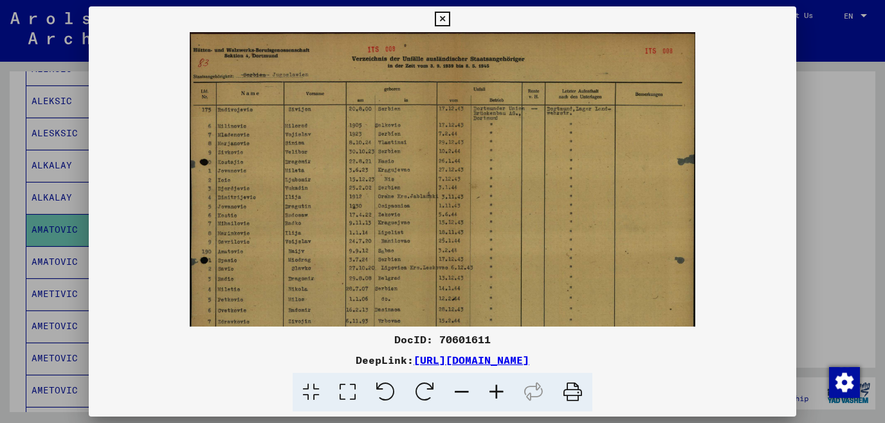
click at [499, 385] on icon at bounding box center [496, 392] width 35 height 39
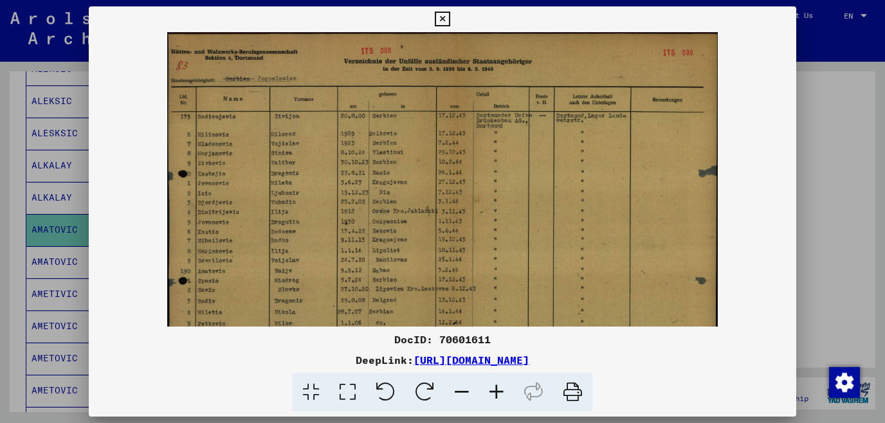
click at [499, 385] on icon at bounding box center [496, 392] width 35 height 39
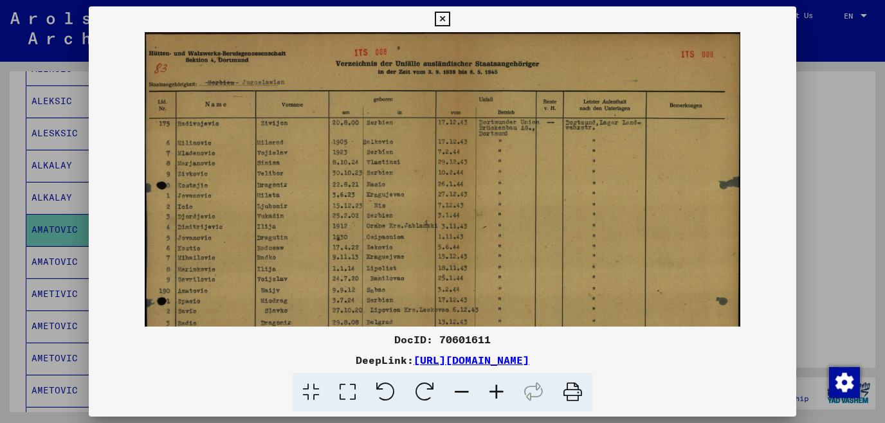
click at [499, 385] on icon at bounding box center [496, 392] width 35 height 39
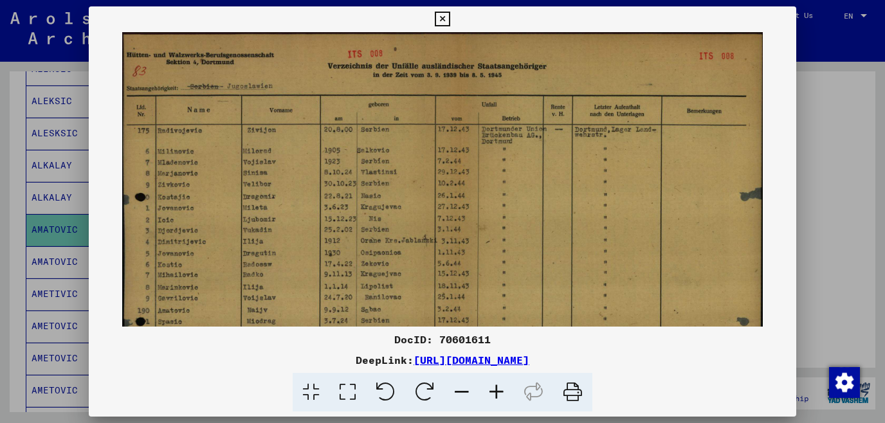
click at [499, 385] on icon at bounding box center [496, 392] width 35 height 39
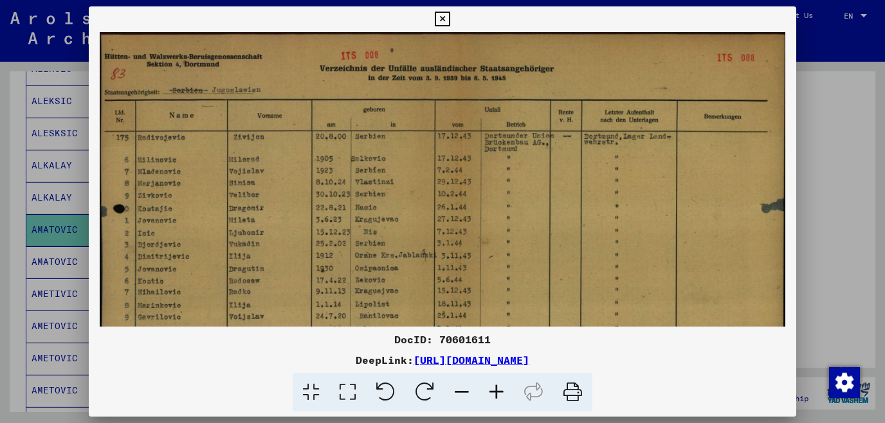
click at [499, 385] on icon at bounding box center [496, 392] width 35 height 39
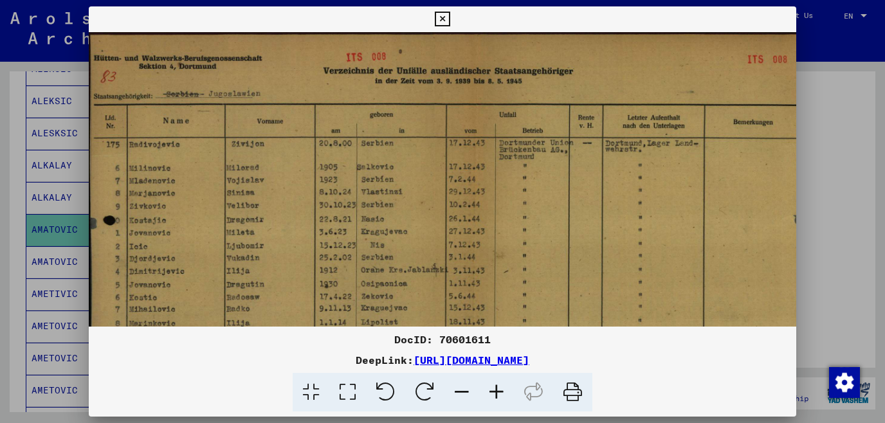
click at [499, 385] on icon at bounding box center [496, 392] width 35 height 39
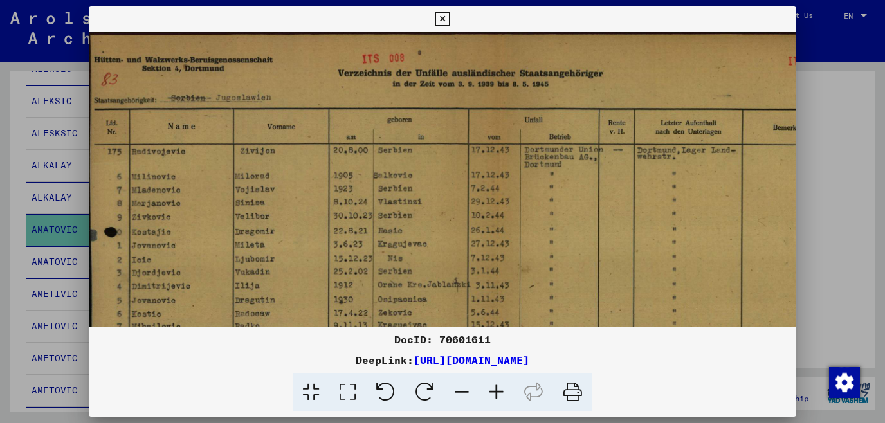
click at [499, 385] on icon at bounding box center [496, 392] width 35 height 39
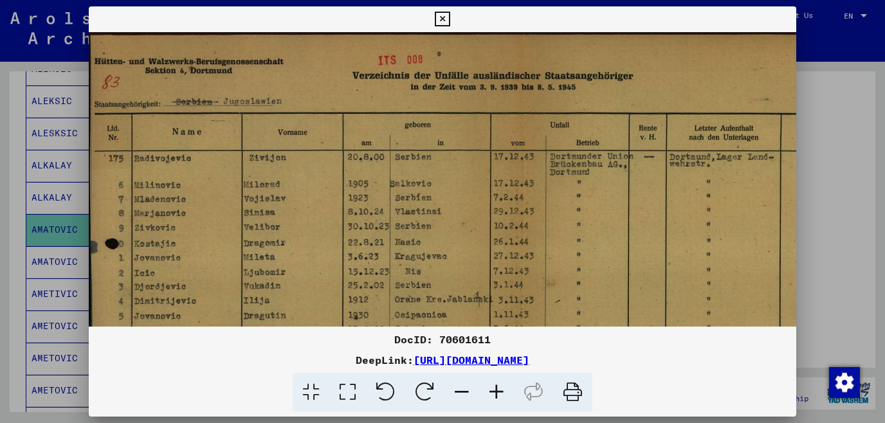
click at [499, 385] on icon at bounding box center [496, 392] width 35 height 39
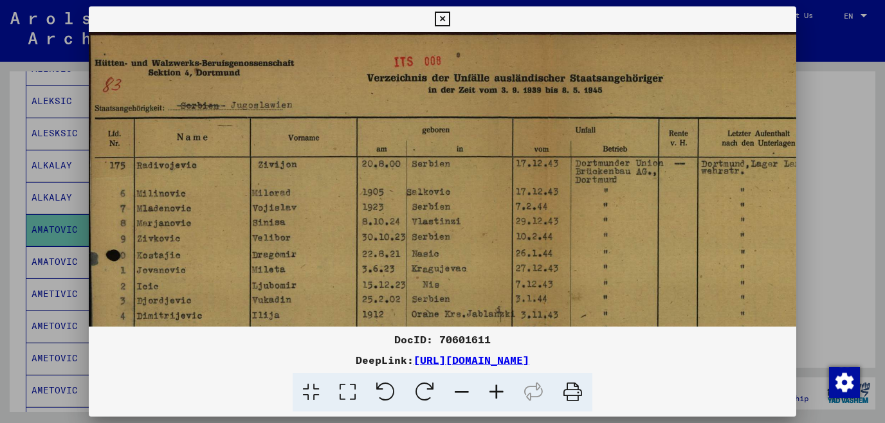
click at [450, 25] on icon at bounding box center [442, 19] width 15 height 15
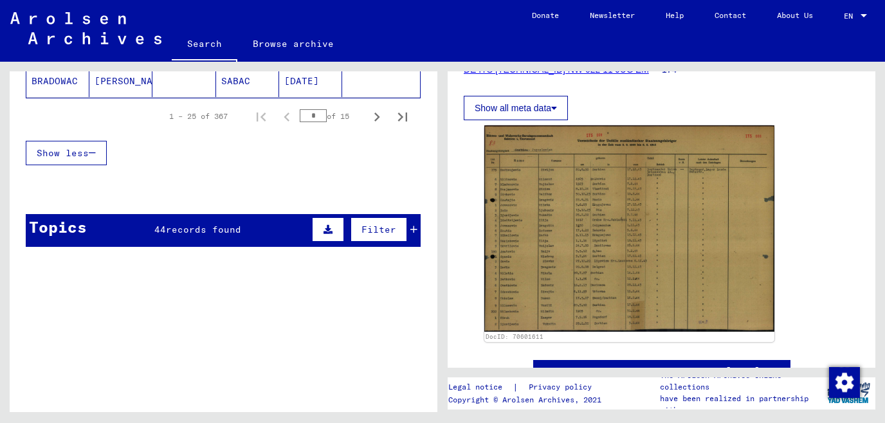
scroll to position [968, 0]
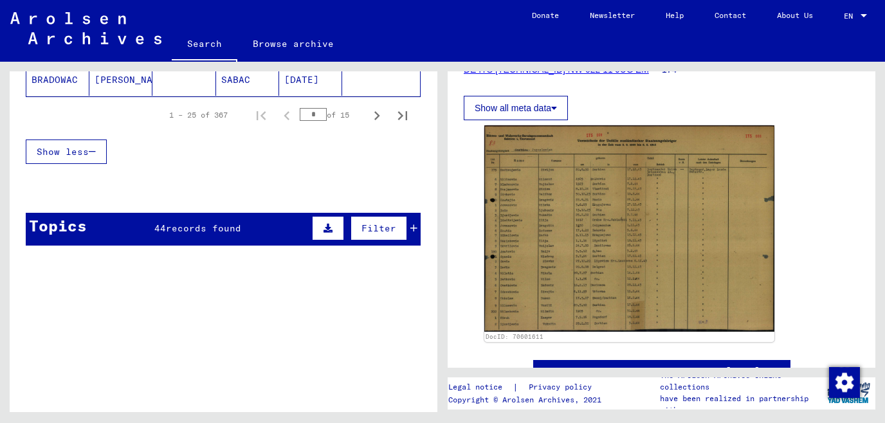
click at [169, 223] on span "records found" at bounding box center [203, 229] width 75 height 12
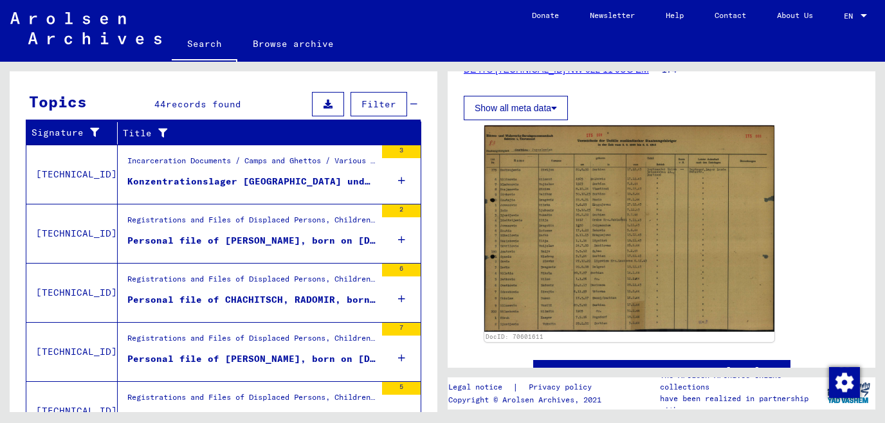
scroll to position [1107, 0]
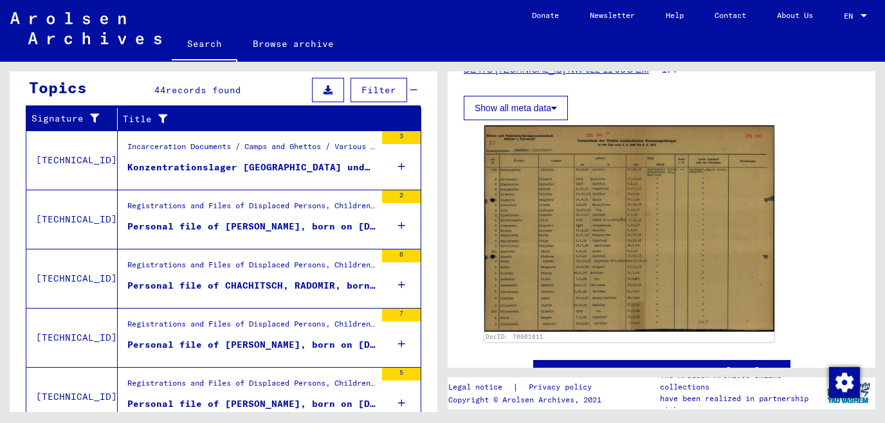
click at [214, 161] on div "Konzentrationslager [GEOGRAPHIC_DATA] und [GEOGRAPHIC_DATA] ([GEOGRAPHIC_DATA])" at bounding box center [251, 168] width 248 height 14
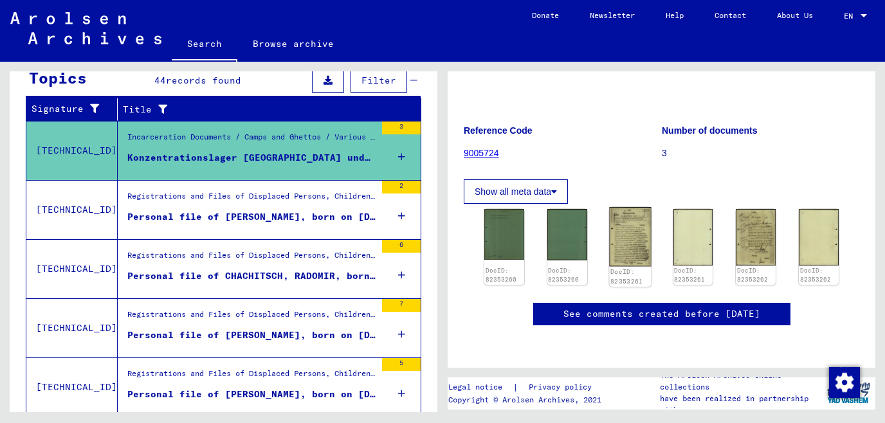
scroll to position [207, 0]
click at [264, 207] on figure "Registrations and Files of Displaced Persons, Children and Missing Persons / Re…" at bounding box center [251, 199] width 248 height 19
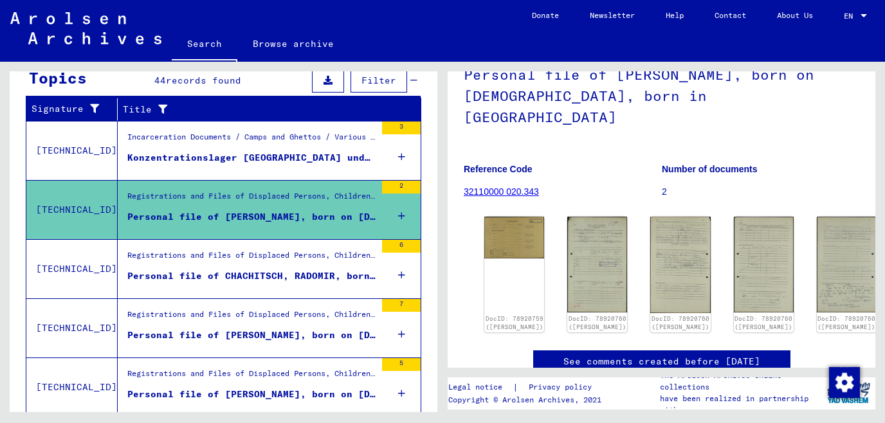
scroll to position [138, 0]
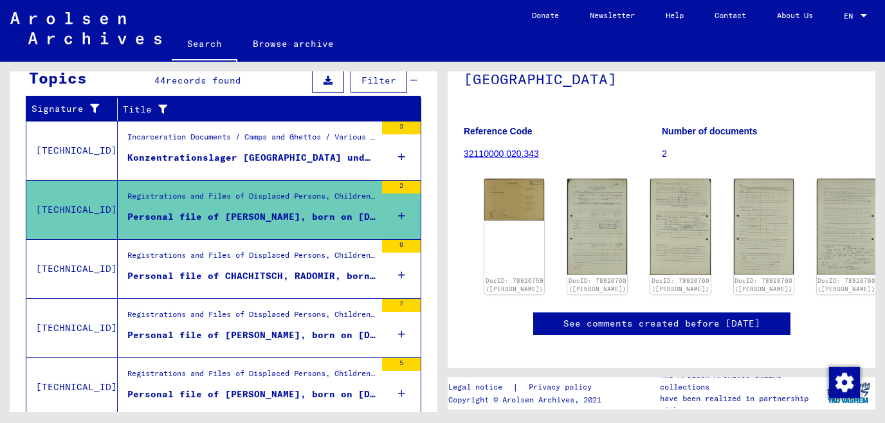
click at [283, 264] on div "Registrations and Files of Displaced Persons, Children and Missing Persons / Re…" at bounding box center [251, 259] width 248 height 18
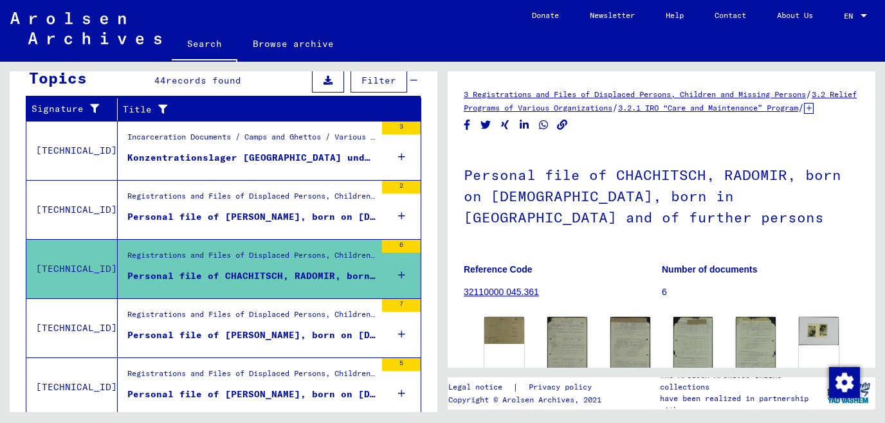
click at [313, 326] on mat-grid-list "Registrations and Files of Displaced Persons, Children and Missing Persons / Re…" at bounding box center [251, 328] width 248 height 39
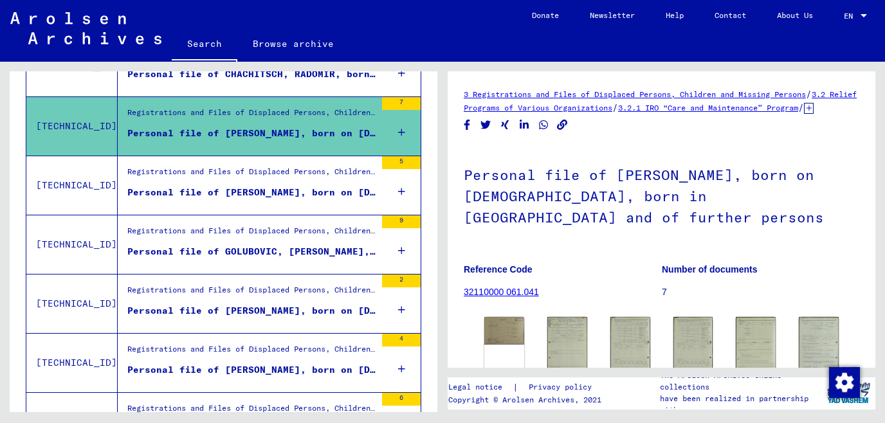
scroll to position [409, 0]
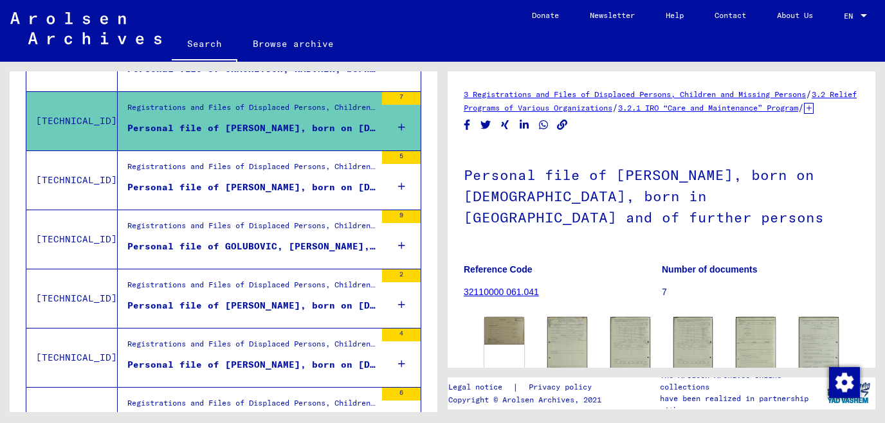
click at [331, 240] on div "Personal file of GOLUBOVIC, [PERSON_NAME], born on [DEMOGRAPHIC_DATA], born in …" at bounding box center [251, 247] width 248 height 14
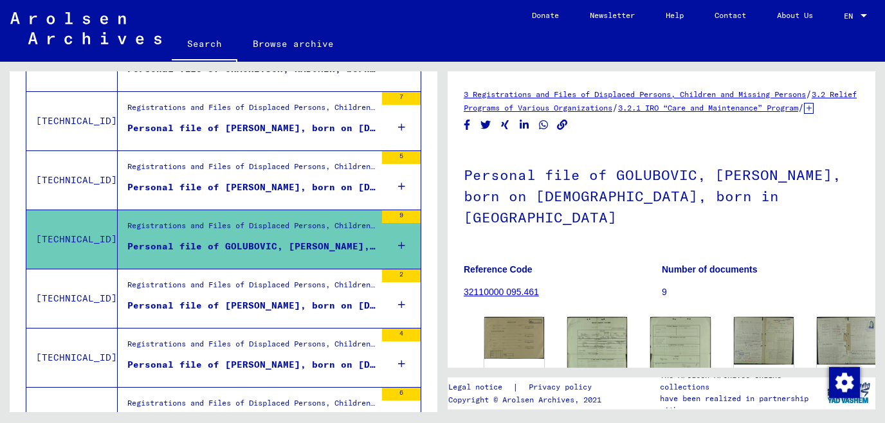
click at [304, 308] on div "Personal file of [PERSON_NAME], born on [DEMOGRAPHIC_DATA], born in [GEOGRAPHIC…" at bounding box center [251, 306] width 248 height 14
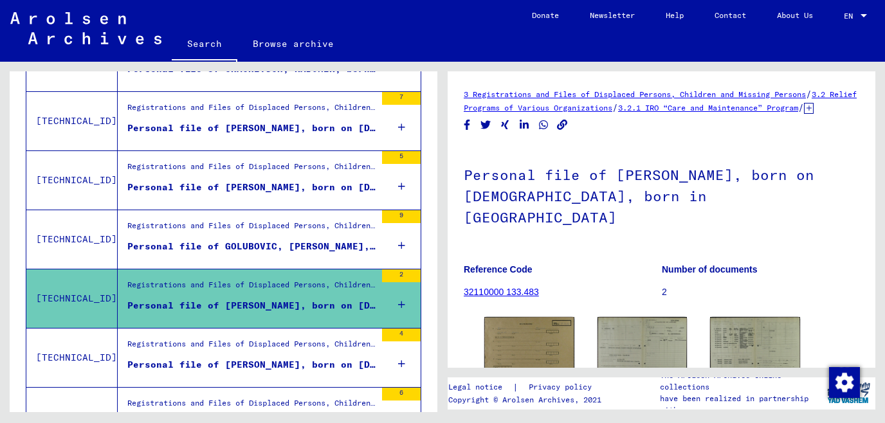
click at [304, 347] on div "Registrations and Files of Displaced Persons, Children and Missing Persons / Re…" at bounding box center [251, 347] width 248 height 18
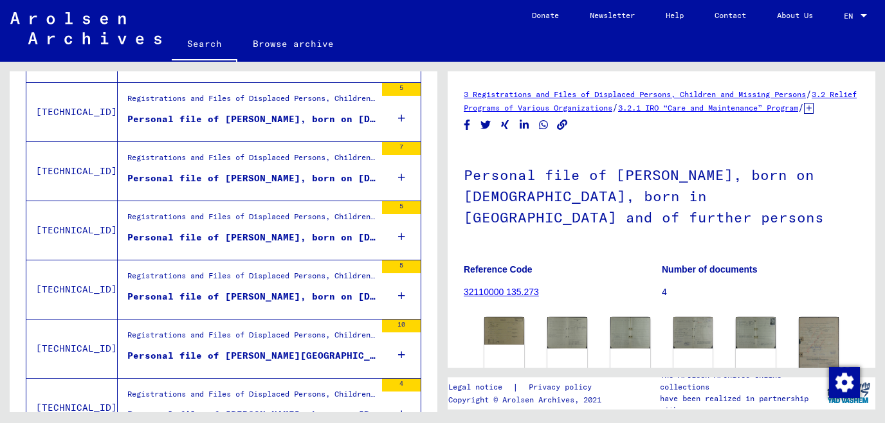
scroll to position [1308, 0]
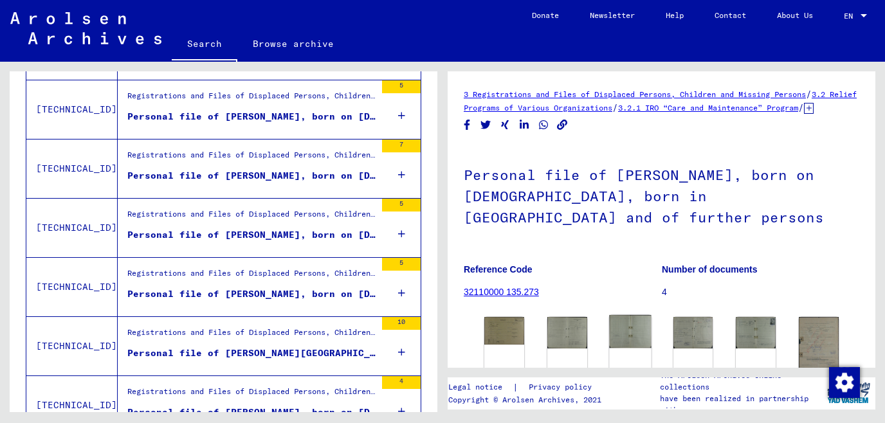
click at [611, 349] on img at bounding box center [630, 331] width 42 height 33
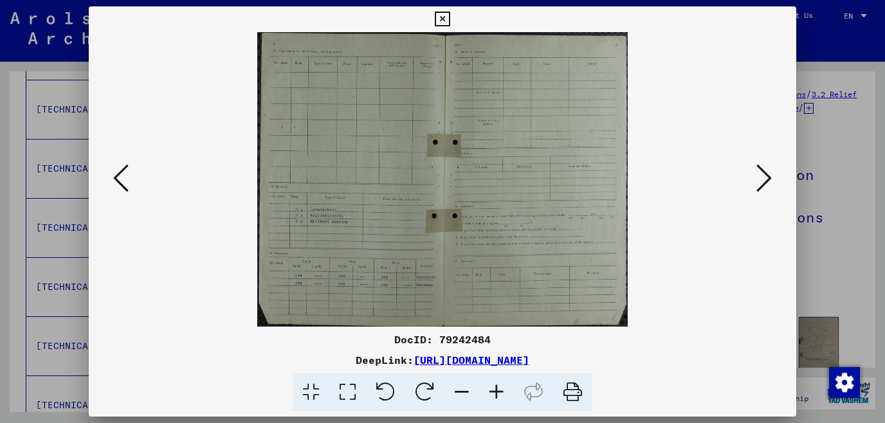
click at [450, 14] on icon at bounding box center [442, 19] width 15 height 15
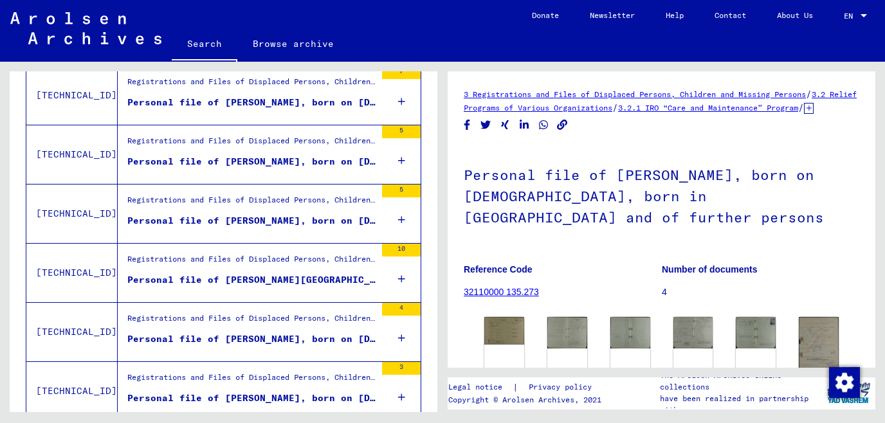
scroll to position [1457, 0]
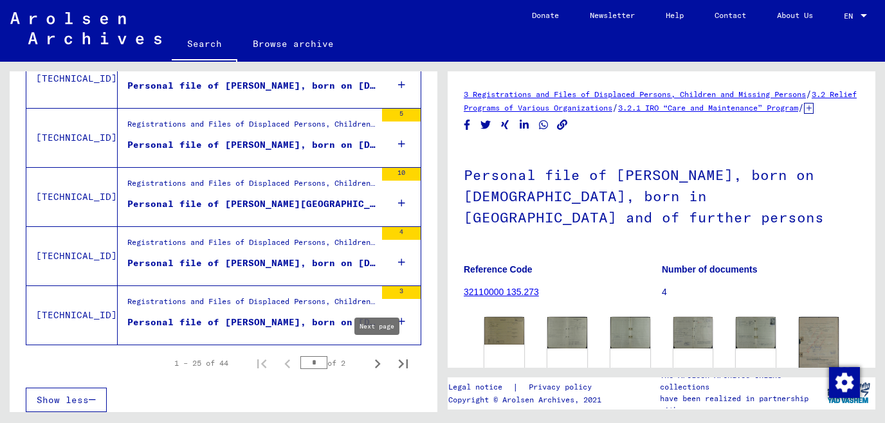
click at [381, 362] on icon "Next page" at bounding box center [378, 364] width 18 height 18
type input "*"
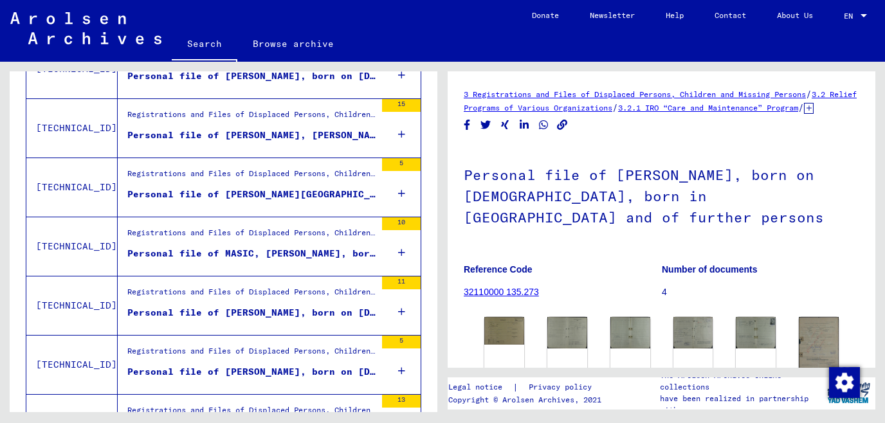
scroll to position [0, 0]
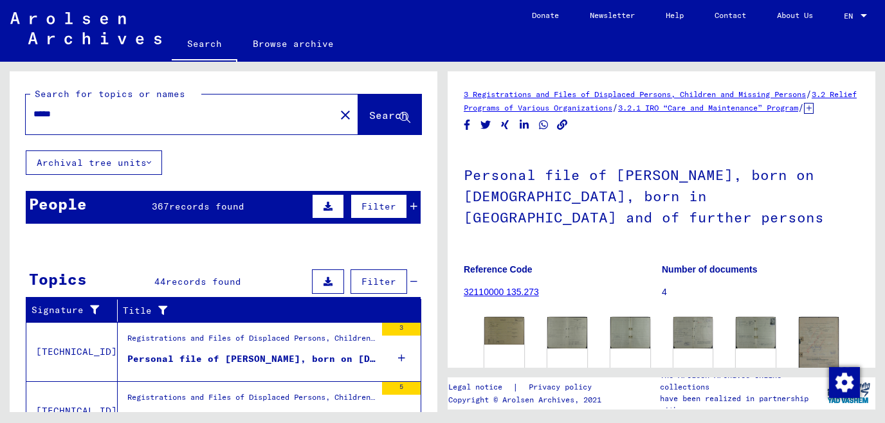
drag, startPoint x: 136, startPoint y: 122, endPoint x: 0, endPoint y: 119, distance: 135.8
click at [10, 119] on div "Search for topics or names ***** close Search Archival tree units People 367 re…" at bounding box center [224, 246] width 428 height 351
drag, startPoint x: 63, startPoint y: 113, endPoint x: 0, endPoint y: 116, distance: 63.1
click at [33, 116] on input "*****" at bounding box center [180, 114] width 294 height 14
type input "*******"
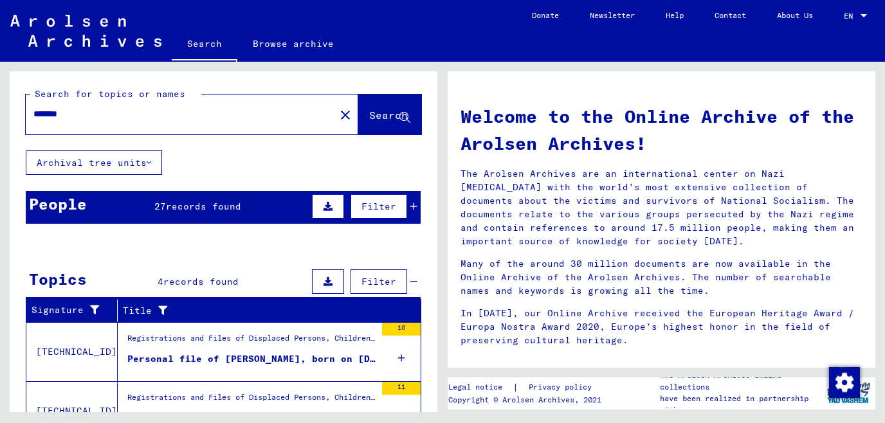
click at [147, 209] on div "People 27 records found Filter" at bounding box center [223, 207] width 395 height 33
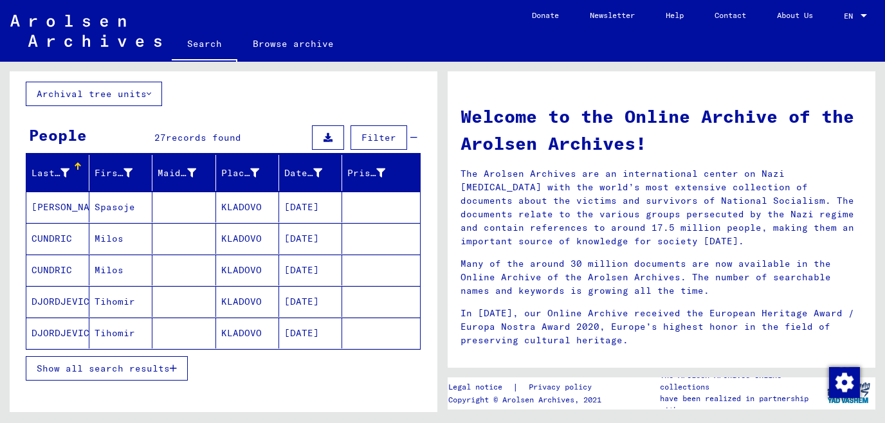
scroll to position [138, 0]
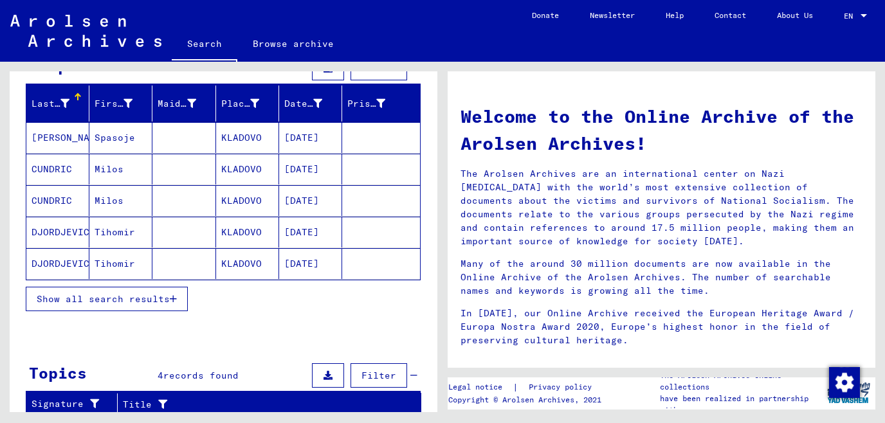
click at [122, 300] on span "Show all search results" at bounding box center [103, 299] width 133 height 12
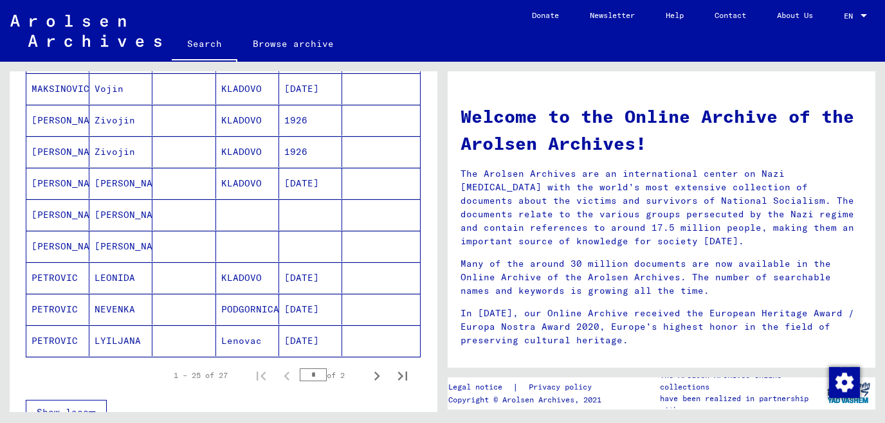
scroll to position [760, 0]
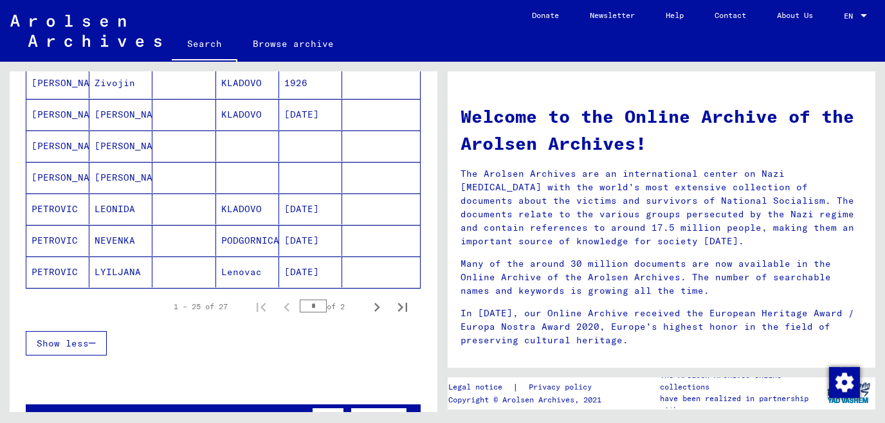
click at [308, 263] on mat-cell "[DATE]" at bounding box center [310, 272] width 63 height 31
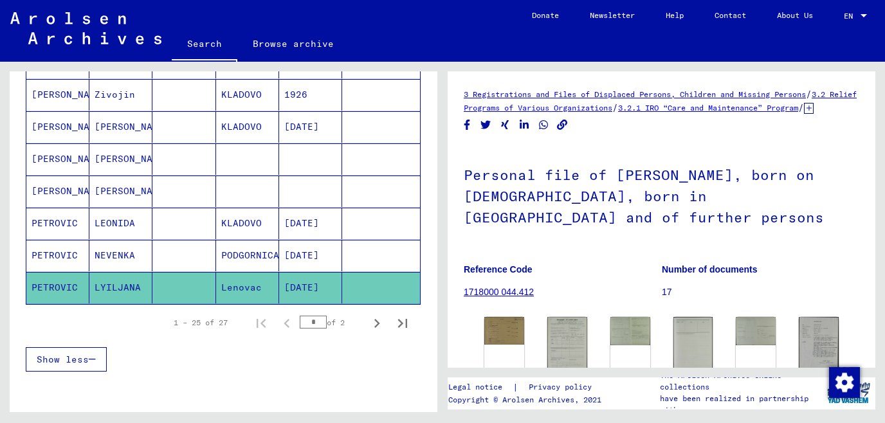
scroll to position [769, 0]
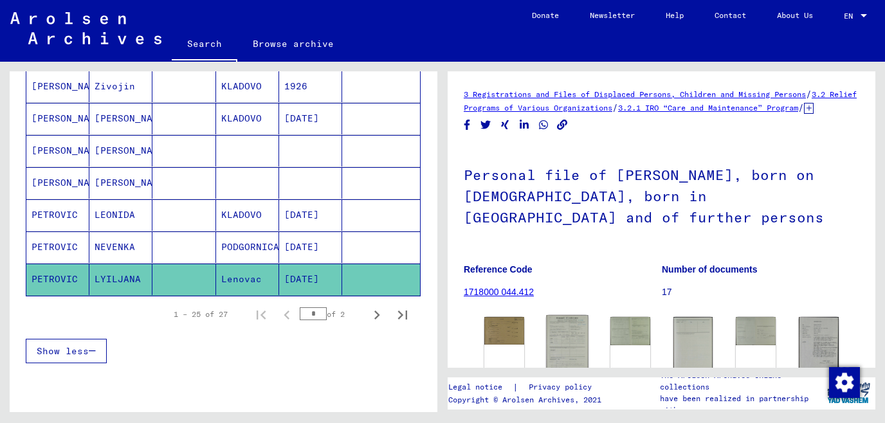
click at [573, 351] on img at bounding box center [567, 344] width 42 height 59
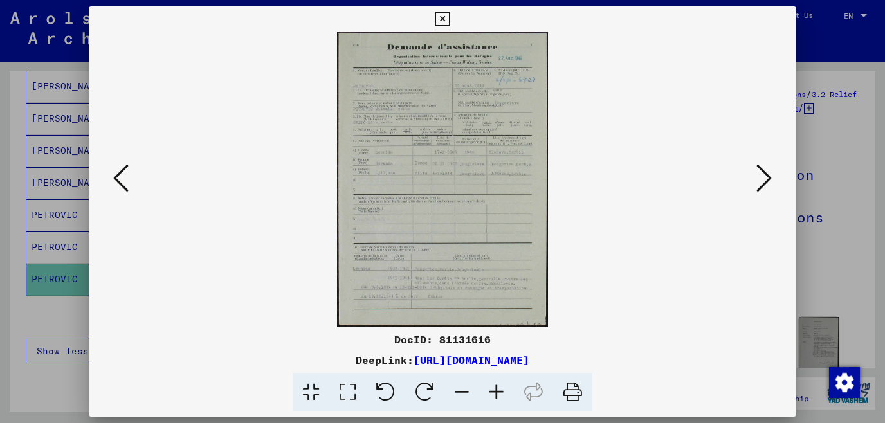
click at [492, 389] on icon at bounding box center [496, 392] width 35 height 39
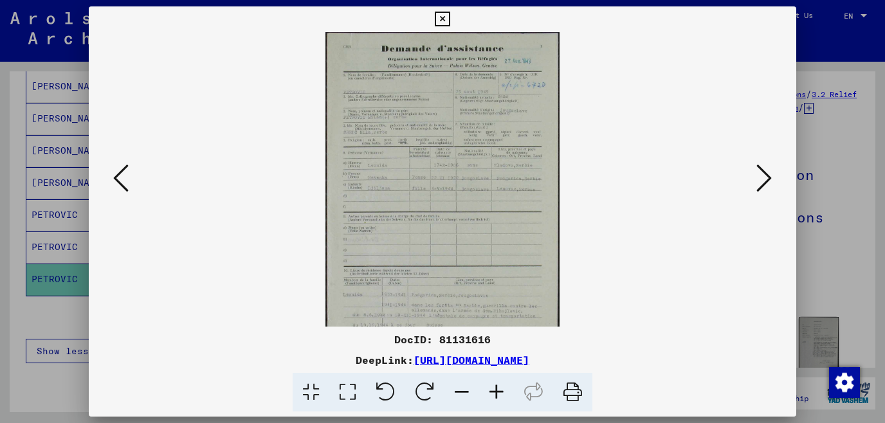
click at [493, 389] on icon at bounding box center [496, 392] width 35 height 39
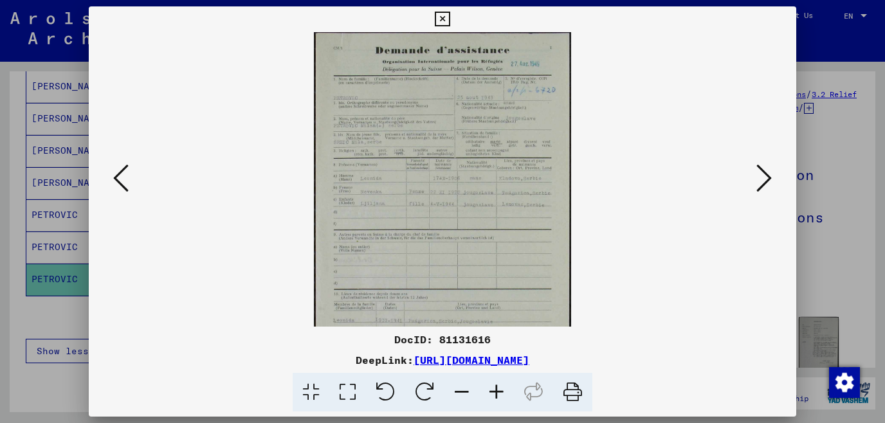
click at [493, 389] on icon at bounding box center [496, 392] width 35 height 39
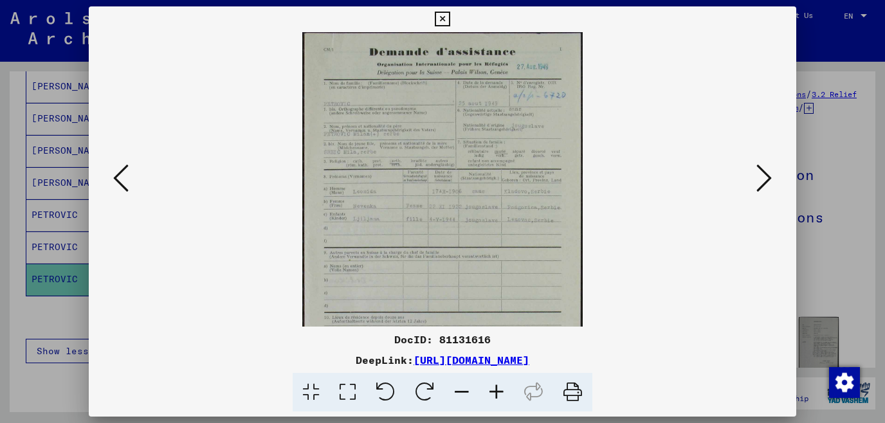
click at [493, 389] on icon at bounding box center [496, 392] width 35 height 39
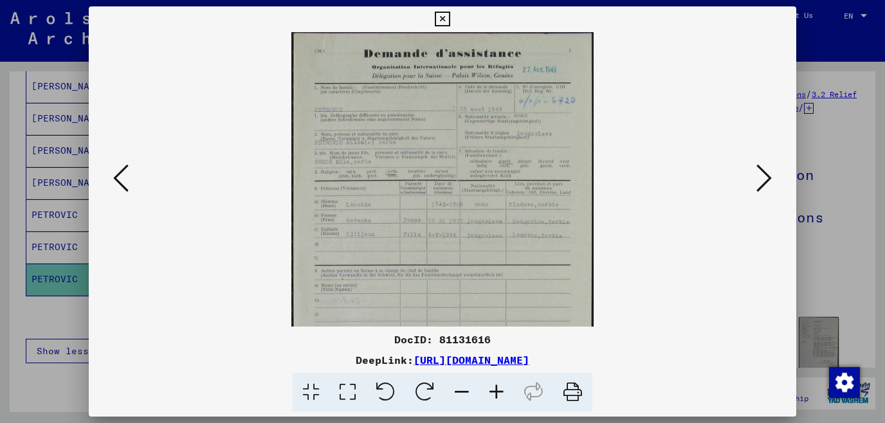
click at [493, 389] on icon at bounding box center [496, 392] width 35 height 39
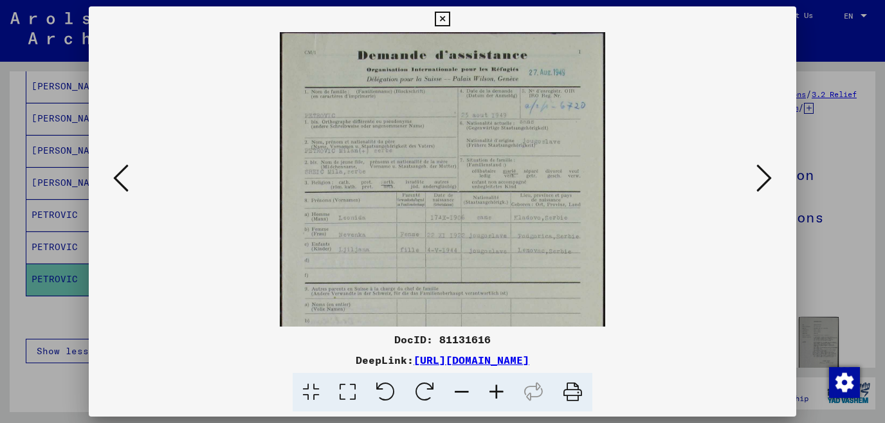
click at [493, 389] on icon at bounding box center [496, 392] width 35 height 39
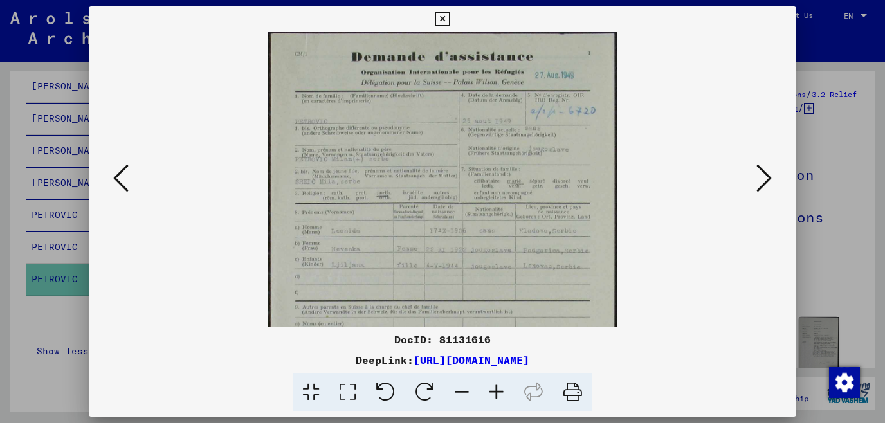
click at [493, 389] on icon at bounding box center [496, 392] width 35 height 39
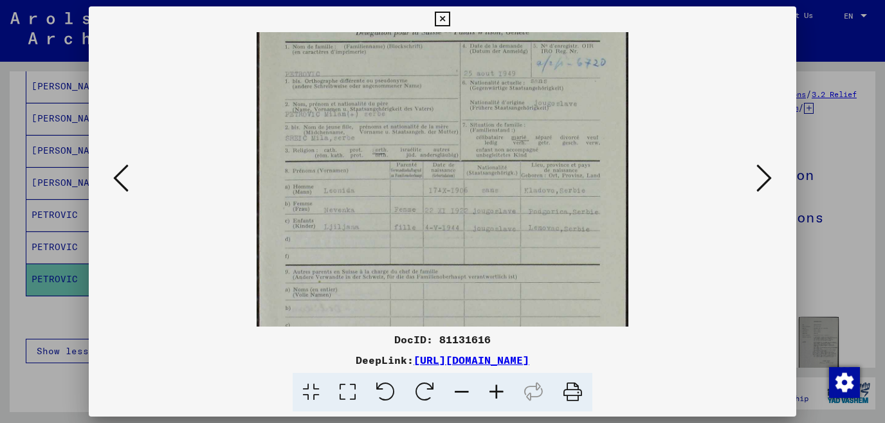
drag, startPoint x: 347, startPoint y: 302, endPoint x: 356, endPoint y: 243, distance: 59.9
click at [356, 244] on img at bounding box center [443, 239] width 372 height 520
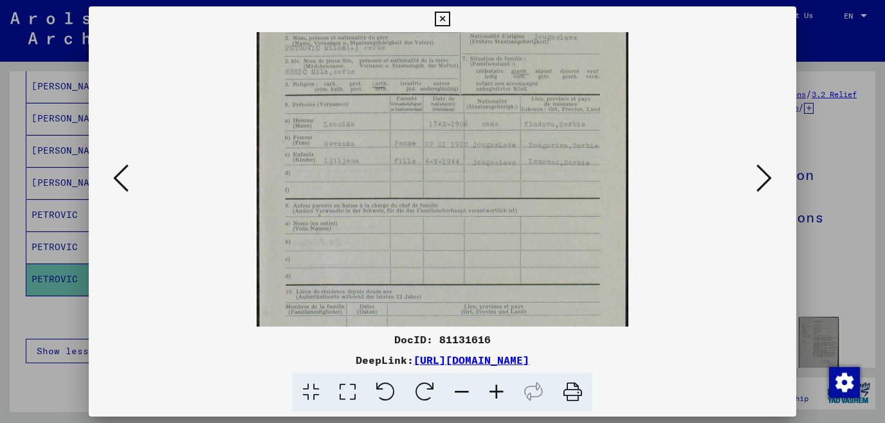
drag, startPoint x: 337, startPoint y: 282, endPoint x: 399, endPoint y: 169, distance: 129.6
click at [371, 191] on img at bounding box center [443, 172] width 372 height 520
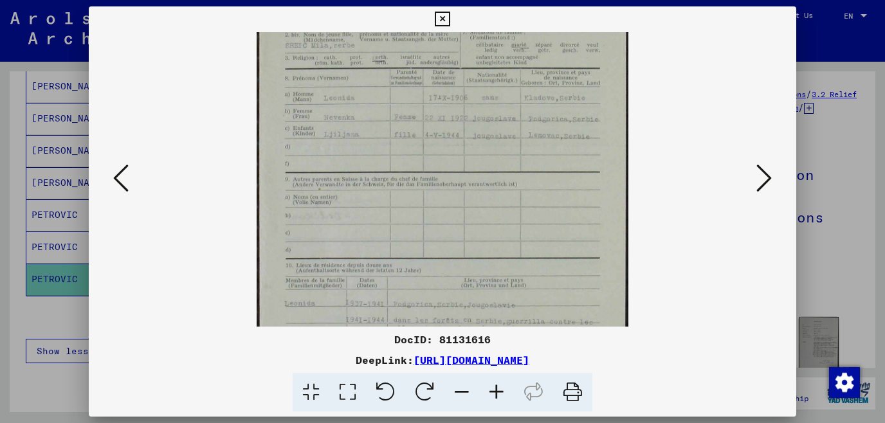
click at [450, 17] on icon at bounding box center [442, 19] width 15 height 15
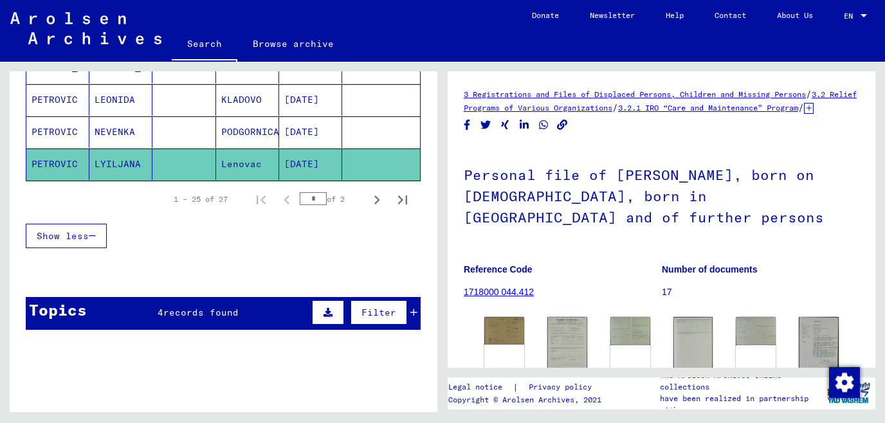
scroll to position [907, 0]
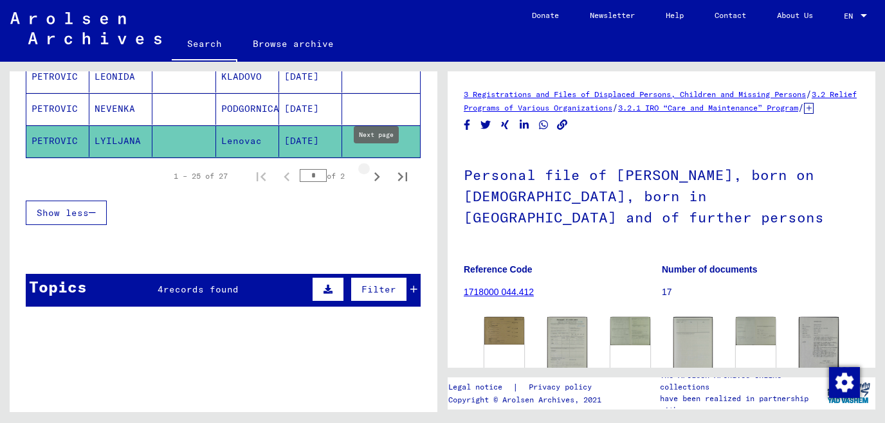
click at [377, 168] on icon "Next page" at bounding box center [377, 177] width 18 height 18
type input "*"
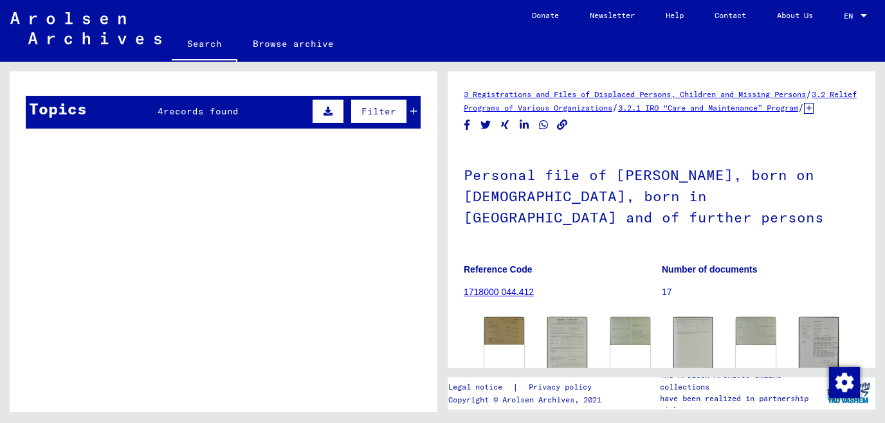
click at [153, 101] on div "Topics 4 records found Filter" at bounding box center [223, 112] width 395 height 33
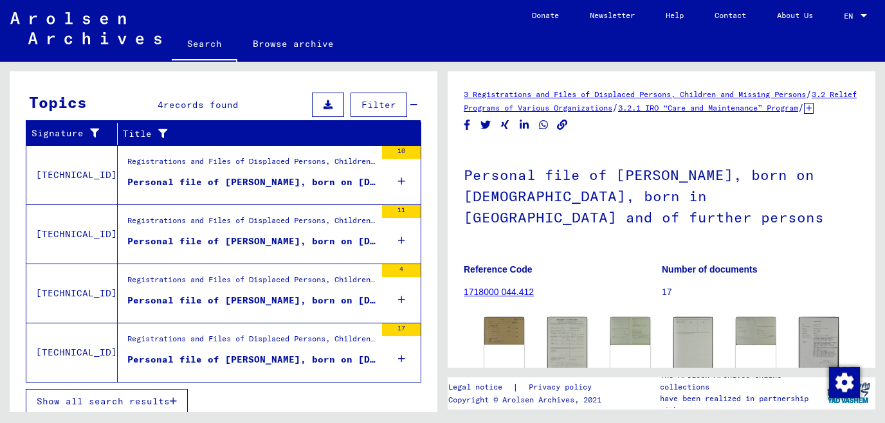
scroll to position [356, 0]
